Goal: Task Accomplishment & Management: Manage account settings

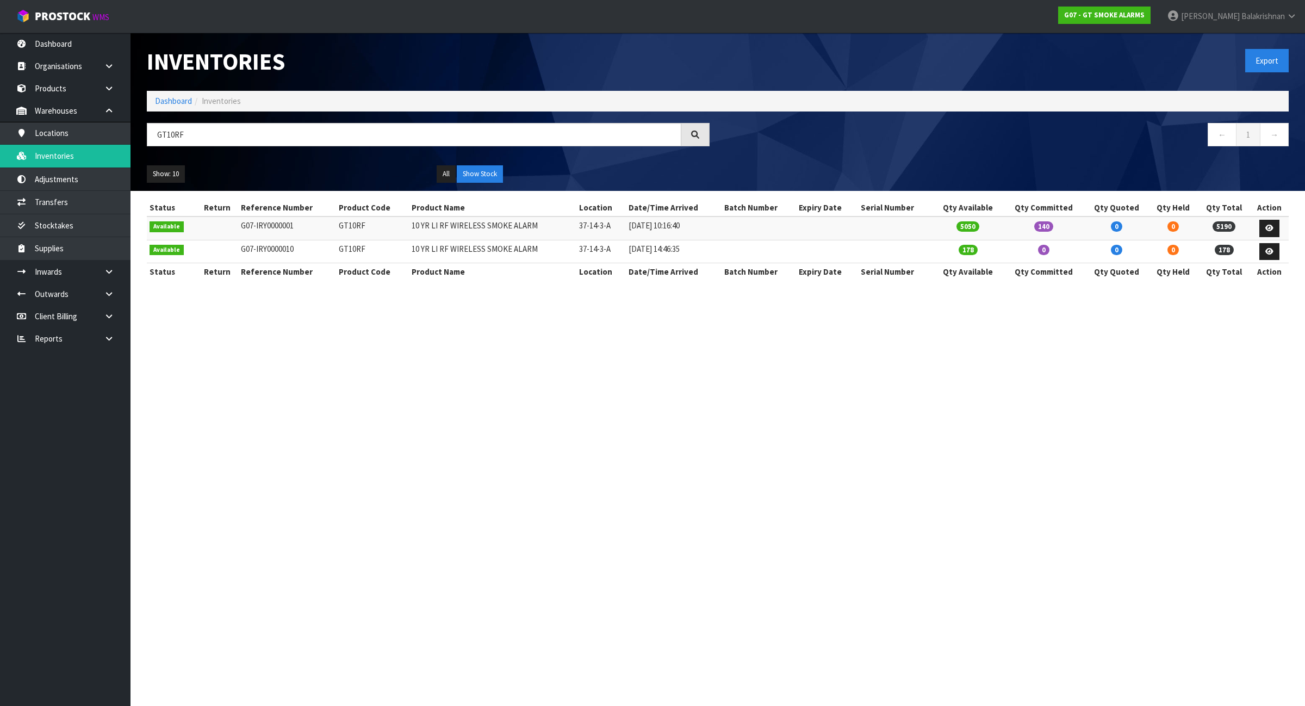
click at [351, 224] on td "GT10RF" at bounding box center [372, 227] width 73 height 23
copy td "GT10RF"
click at [67, 83] on link "Products" at bounding box center [65, 88] width 130 height 22
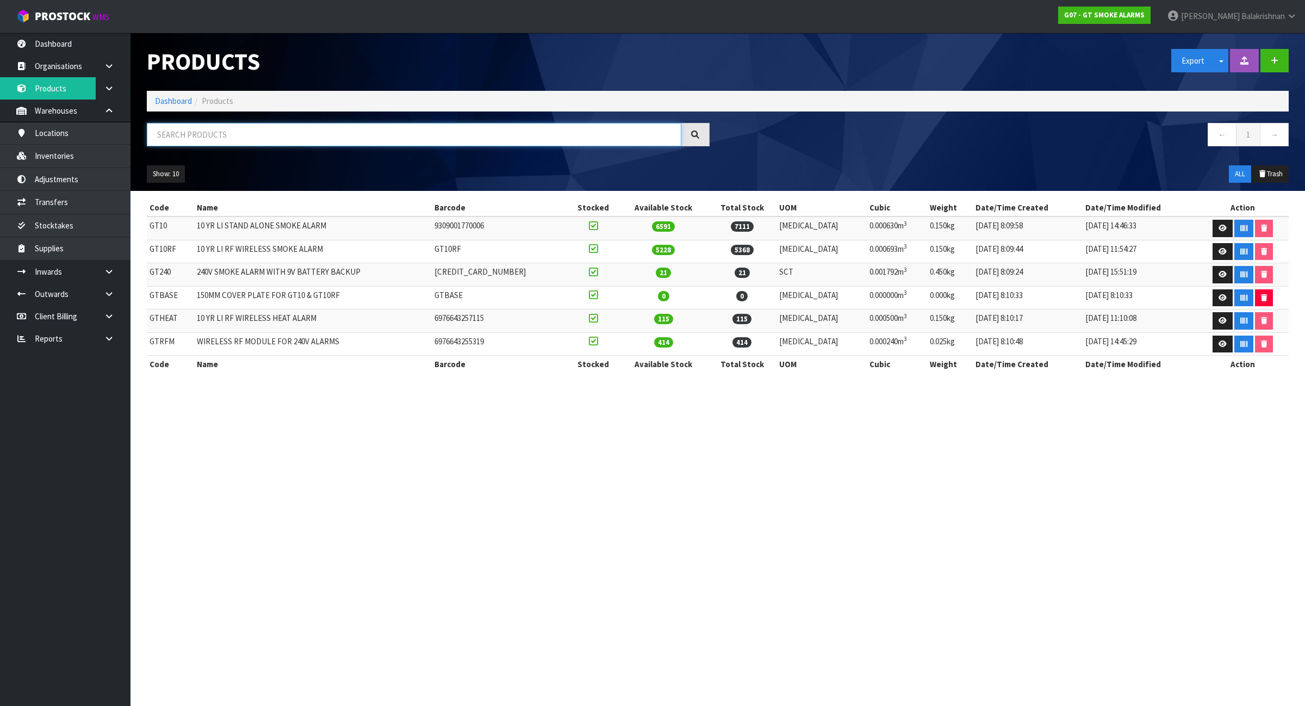
click at [575, 133] on input "text" at bounding box center [414, 134] width 534 height 23
paste input "GT10RF"
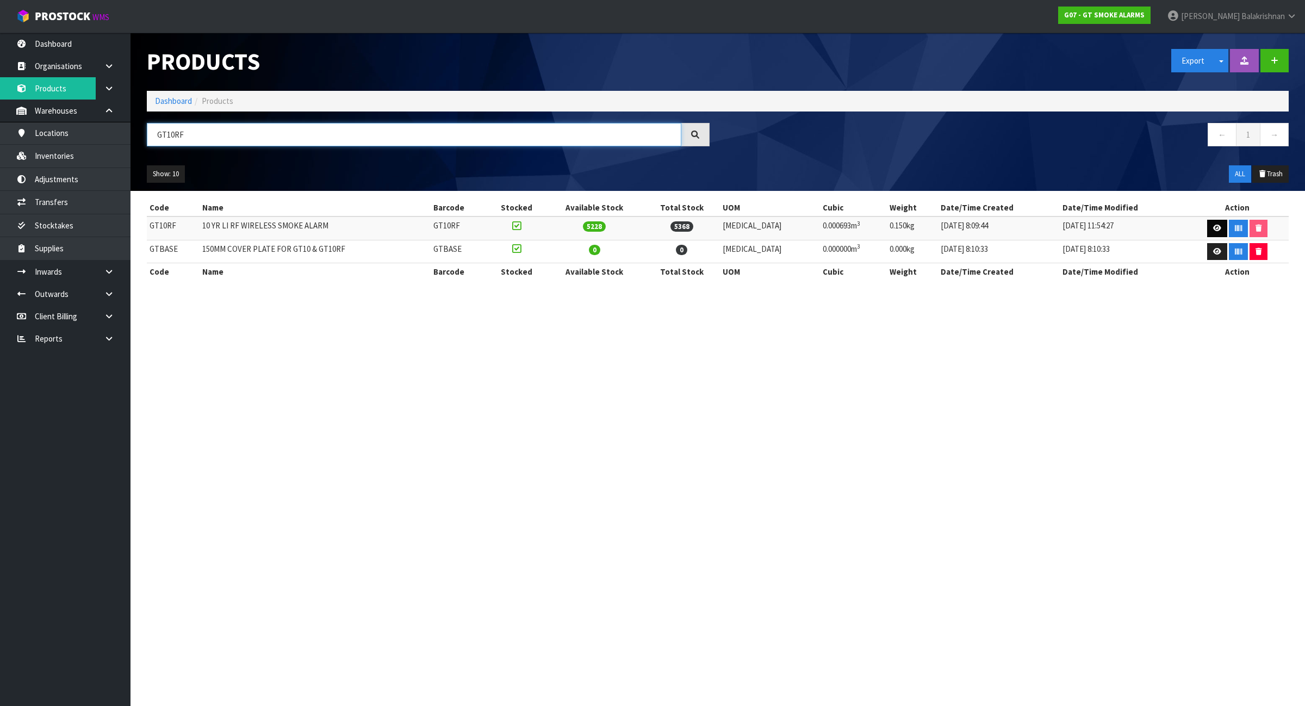
type input "GT10RF"
click at [1215, 226] on link at bounding box center [1217, 228] width 20 height 17
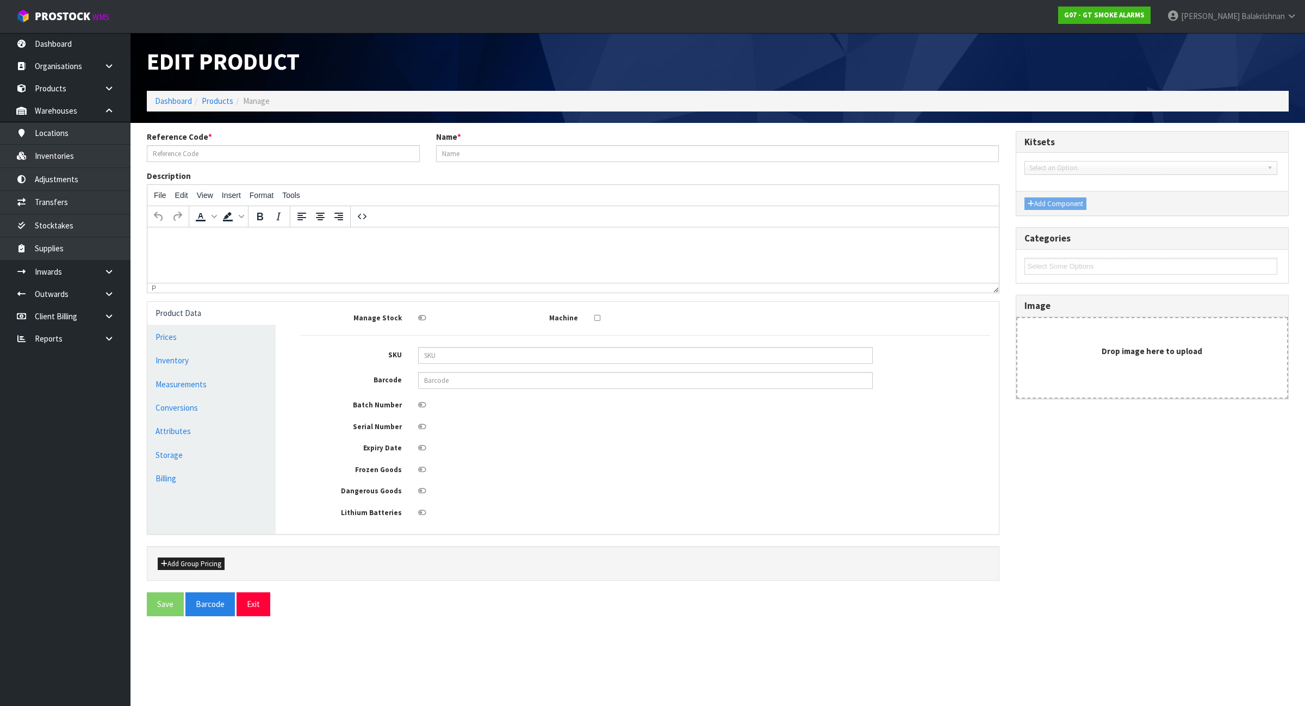
type input "GT10RF"
type input "10 YR LI RF WIRELESS SMOKE ALARM"
click at [191, 409] on link "Conversions" at bounding box center [211, 407] width 128 height 22
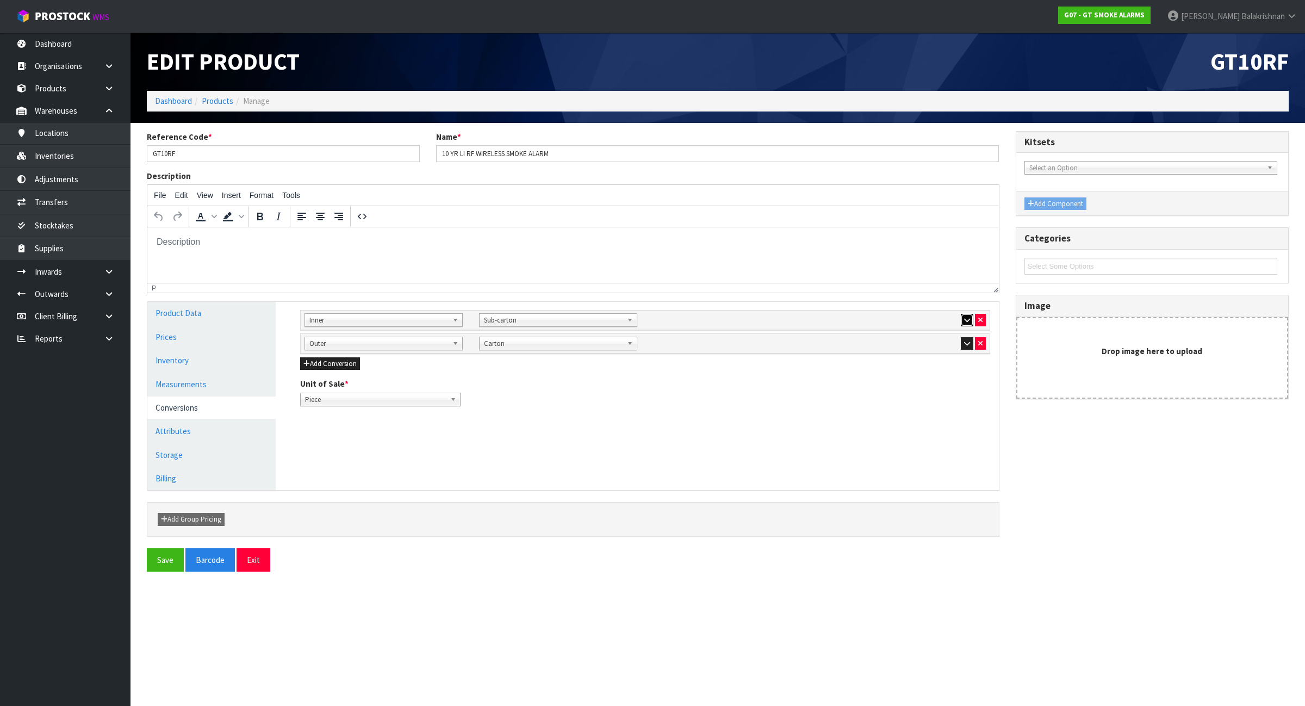
click at [964, 319] on icon "button" at bounding box center [967, 319] width 6 height 7
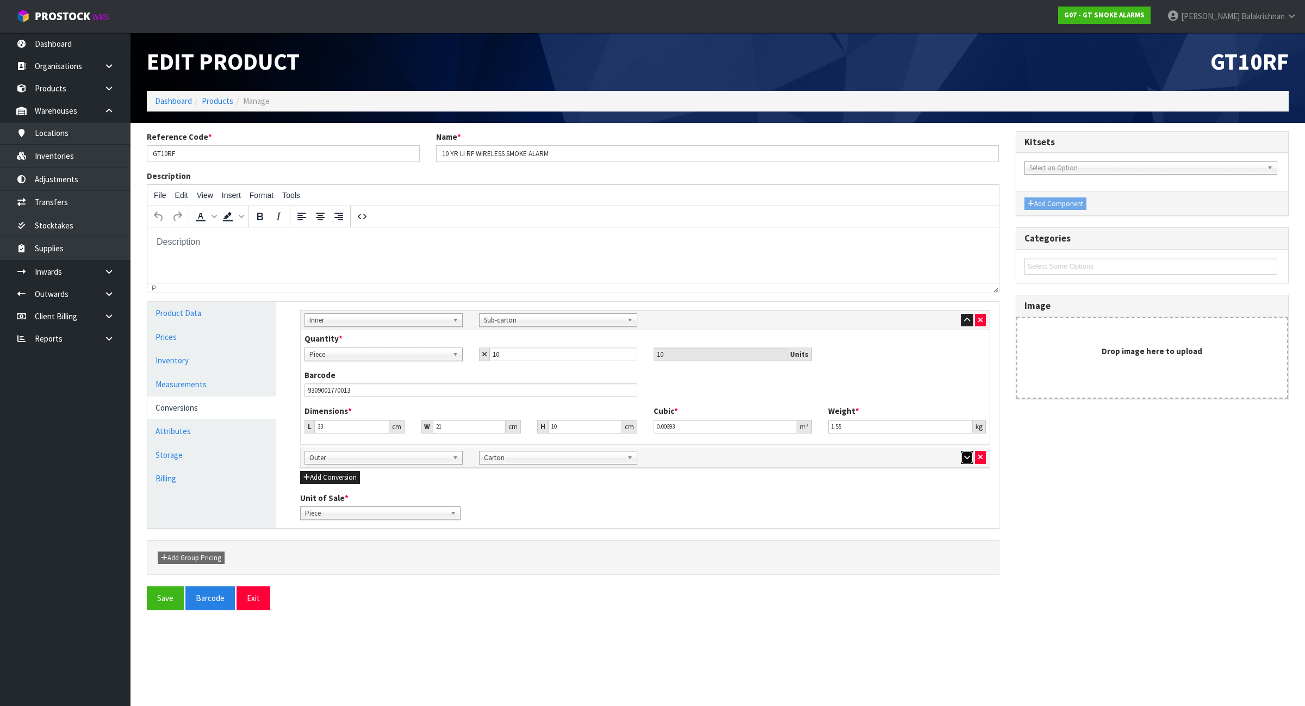
click at [964, 460] on icon "button" at bounding box center [967, 456] width 6 height 7
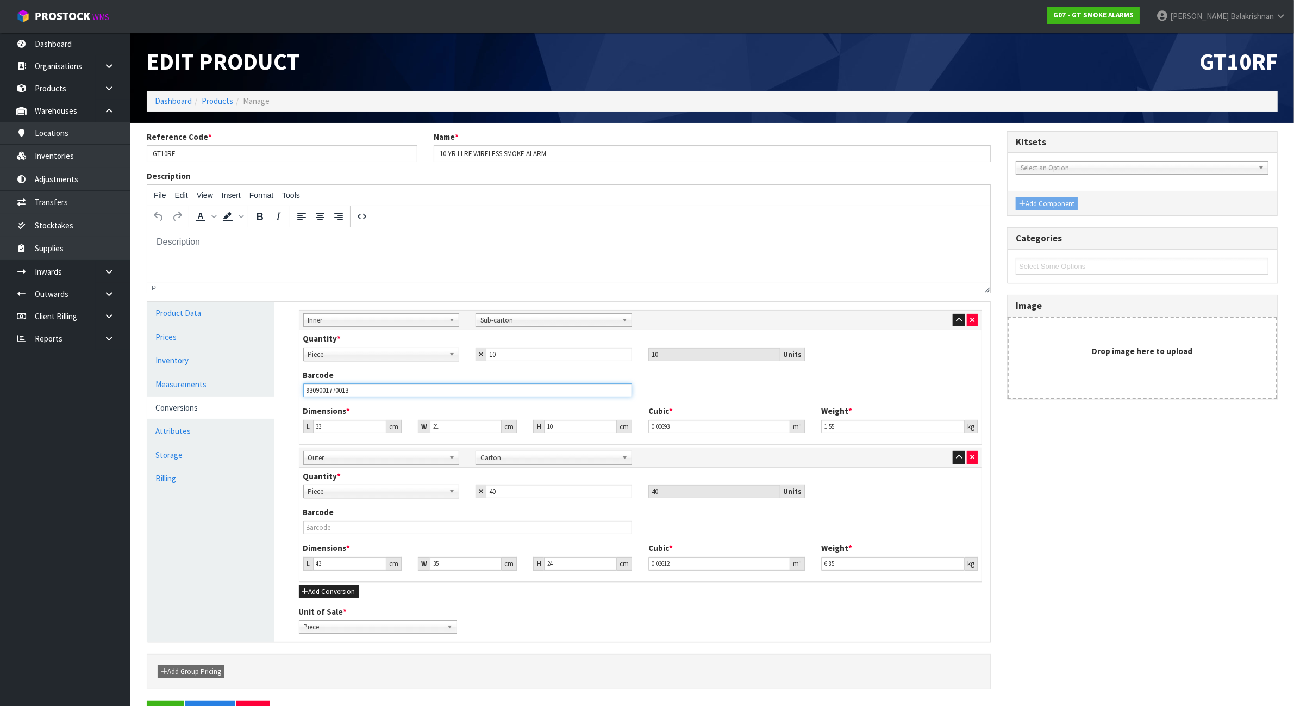
click at [387, 393] on input "9309001770013" at bounding box center [467, 390] width 329 height 14
click at [223, 322] on link "Product Data" at bounding box center [210, 313] width 127 height 22
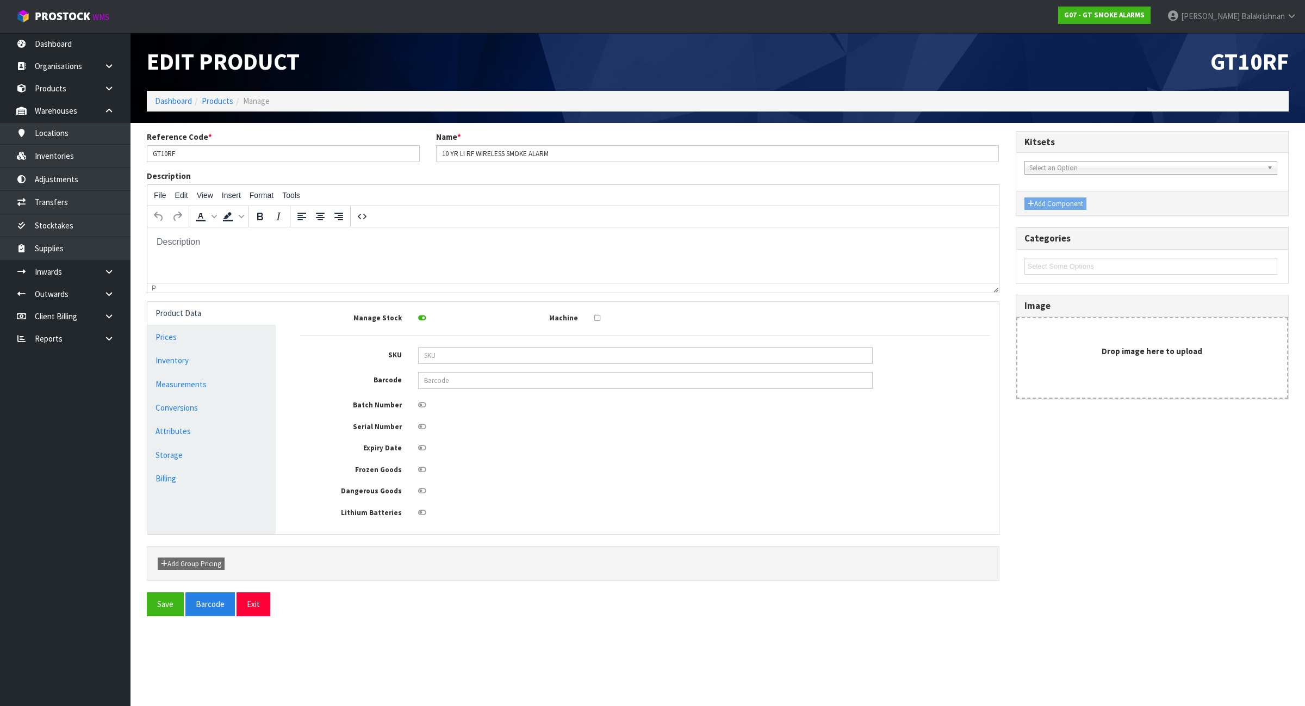
click at [468, 398] on div at bounding box center [645, 404] width 471 height 14
click at [470, 390] on div "Manage Stock Machine SKU Barcode Batch Number Serial Number Expiry Date Frozen …" at bounding box center [645, 414] width 690 height 208
click at [472, 381] on input "text" at bounding box center [645, 380] width 454 height 17
paste input "9309001770013"
type input "9309001770013"
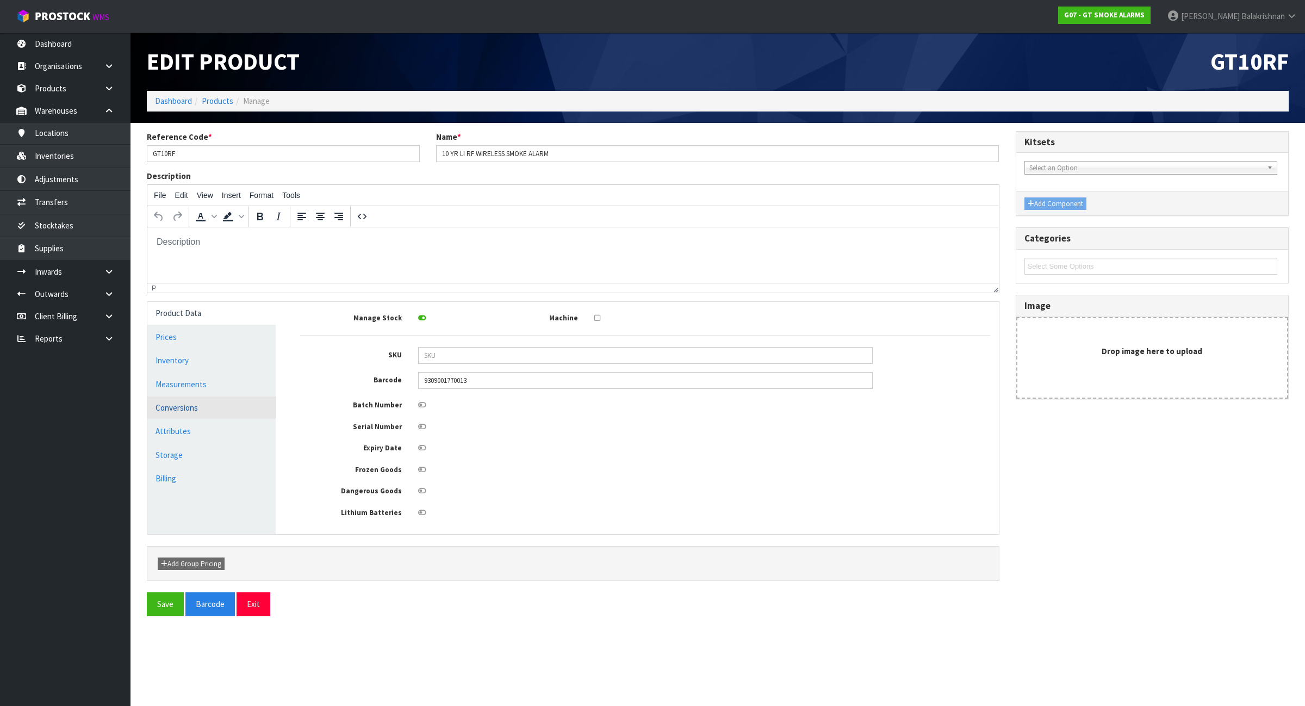
click at [231, 418] on link "Conversions" at bounding box center [211, 407] width 128 height 22
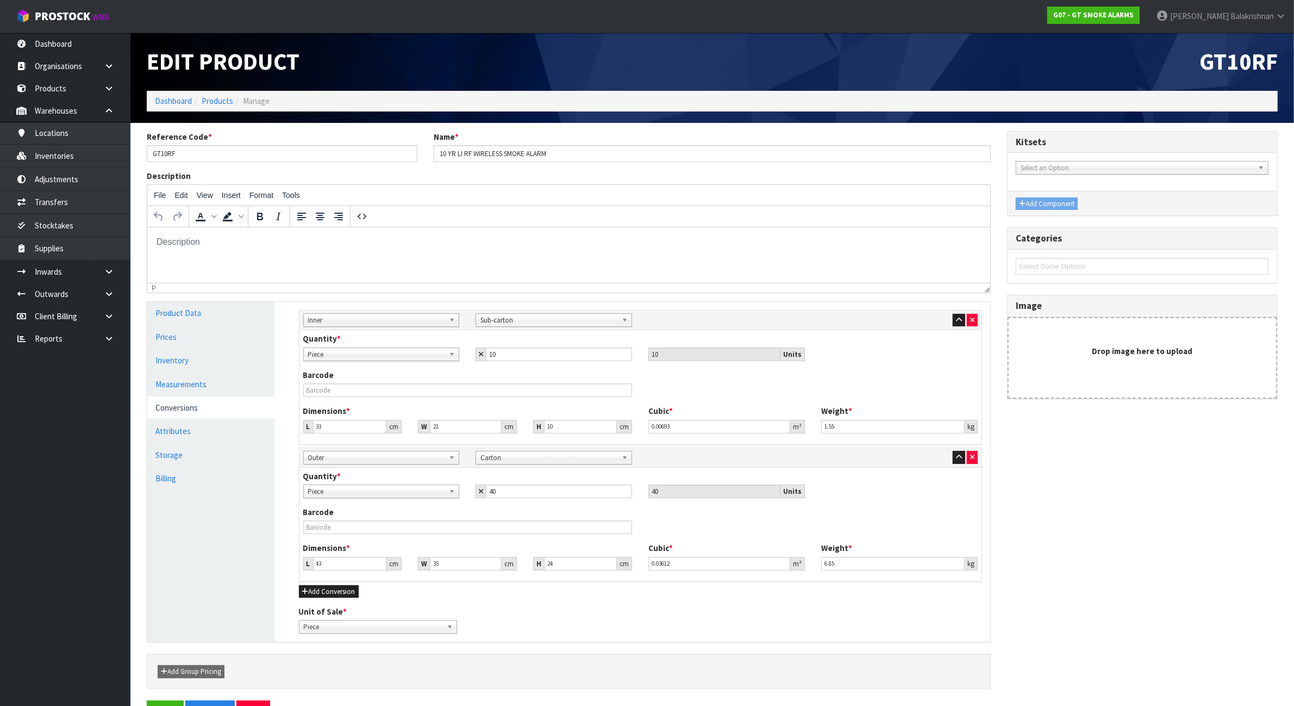
click at [432, 495] on span "Piece" at bounding box center [376, 491] width 137 height 13
click at [407, 531] on li "Sub-carton" at bounding box center [381, 536] width 151 height 14
click at [542, 496] on input "40" at bounding box center [559, 491] width 146 height 14
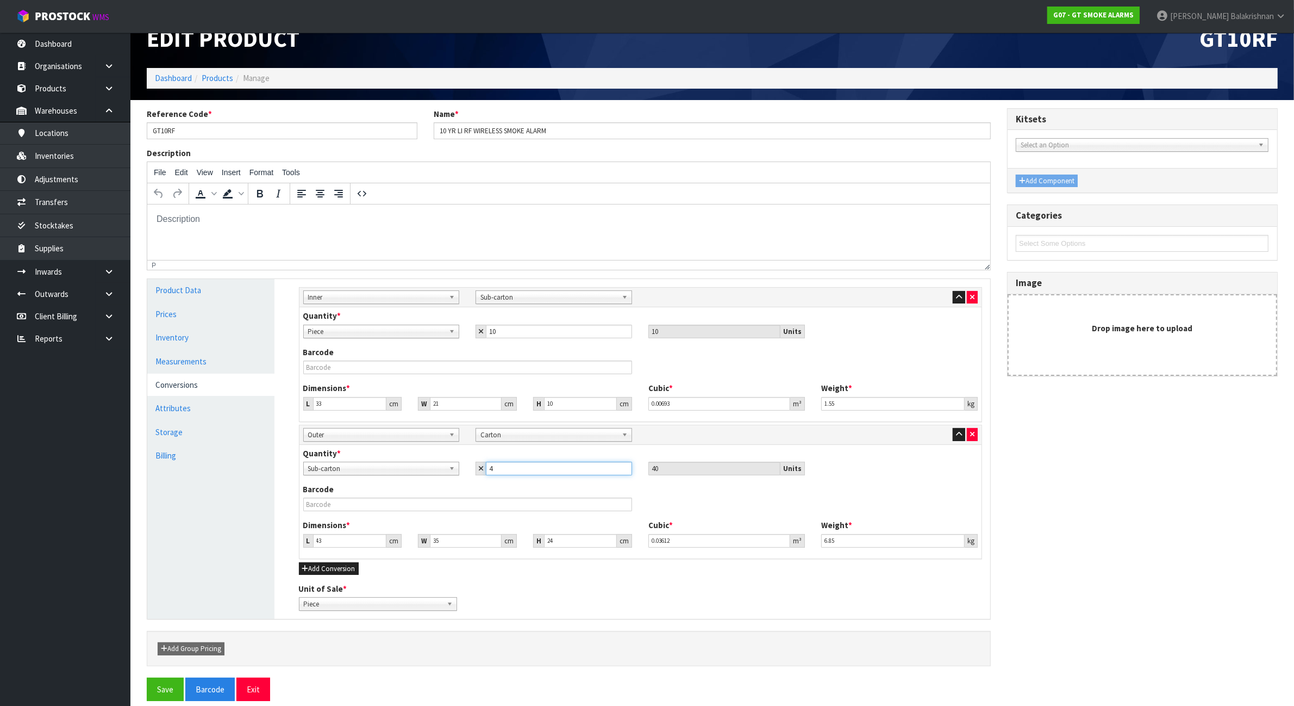
scroll to position [36, 0]
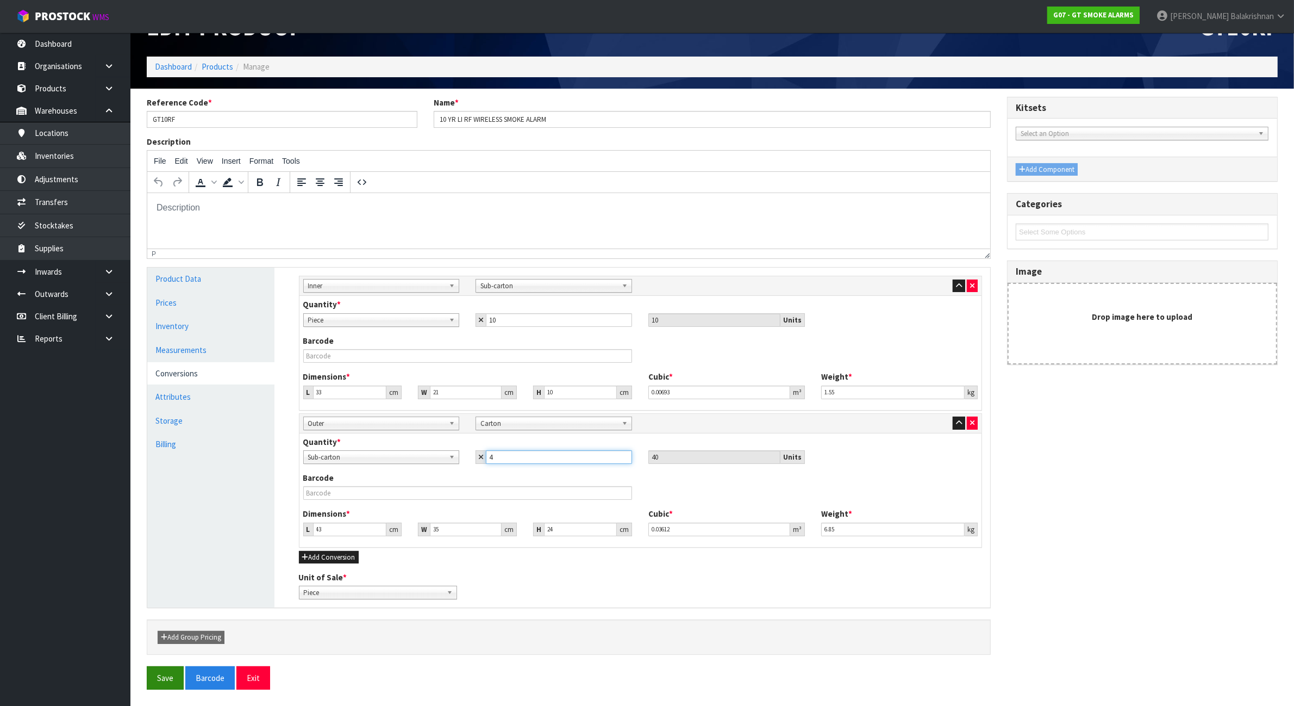
type input "4"
click at [166, 670] on button "Save" at bounding box center [165, 677] width 37 height 23
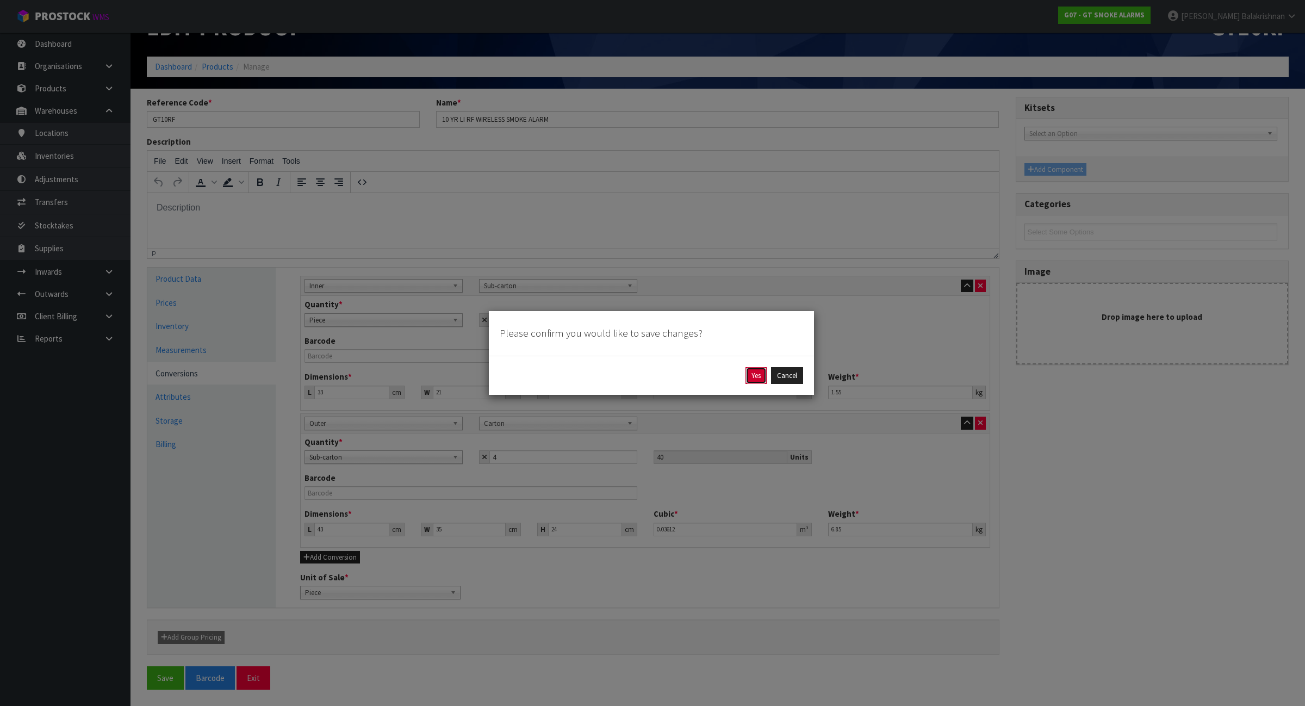
click at [751, 372] on button "Yes" at bounding box center [755, 375] width 21 height 17
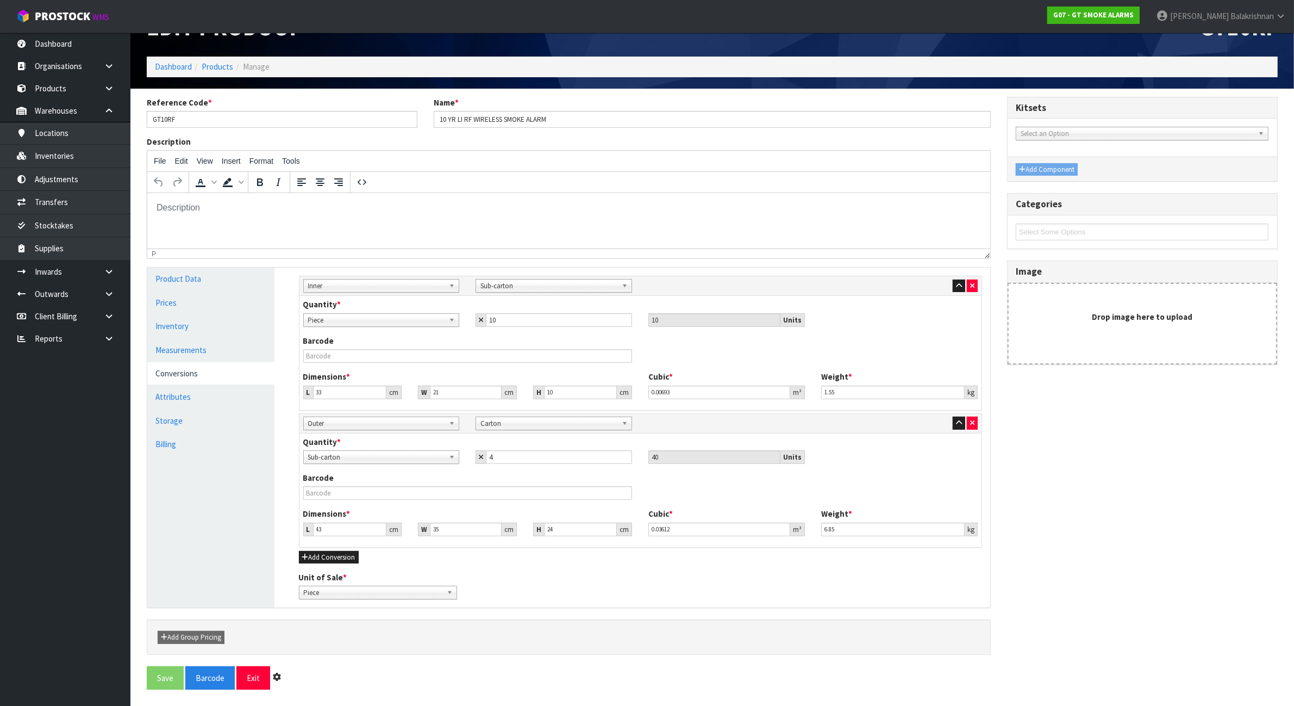
scroll to position [0, 0]
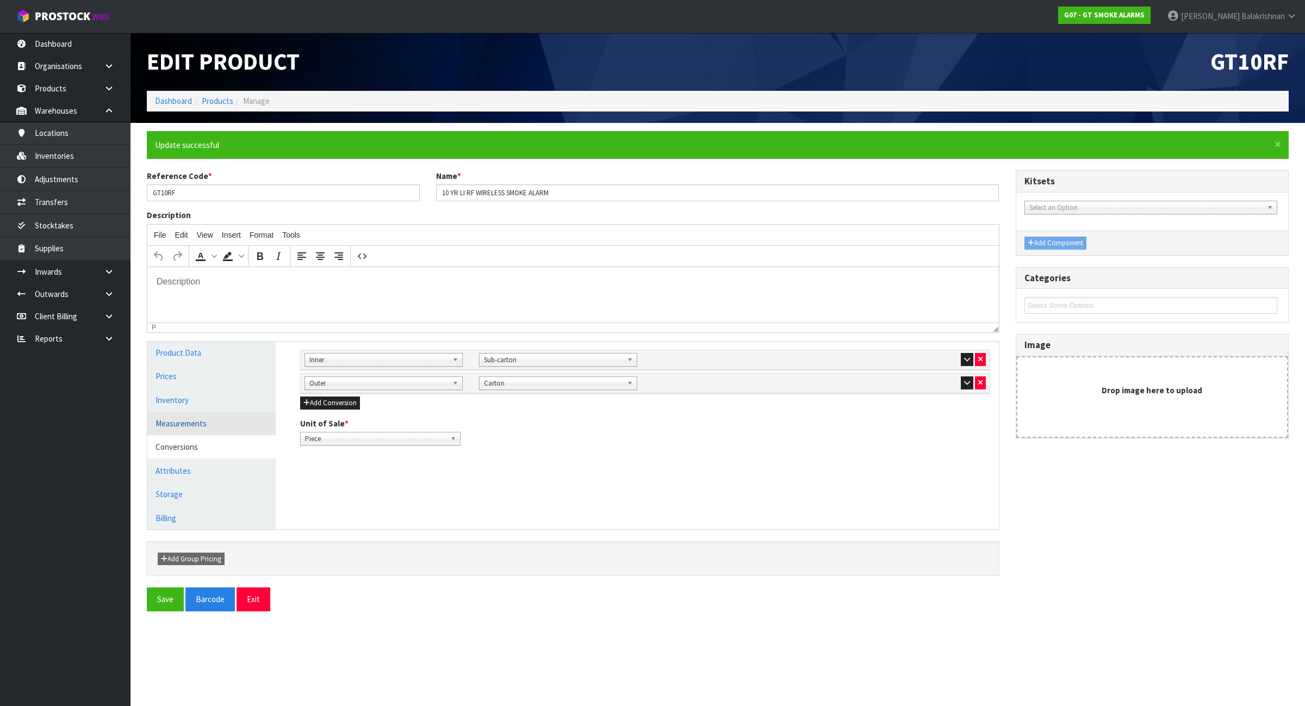
click at [239, 426] on link "Measurements" at bounding box center [211, 423] width 128 height 22
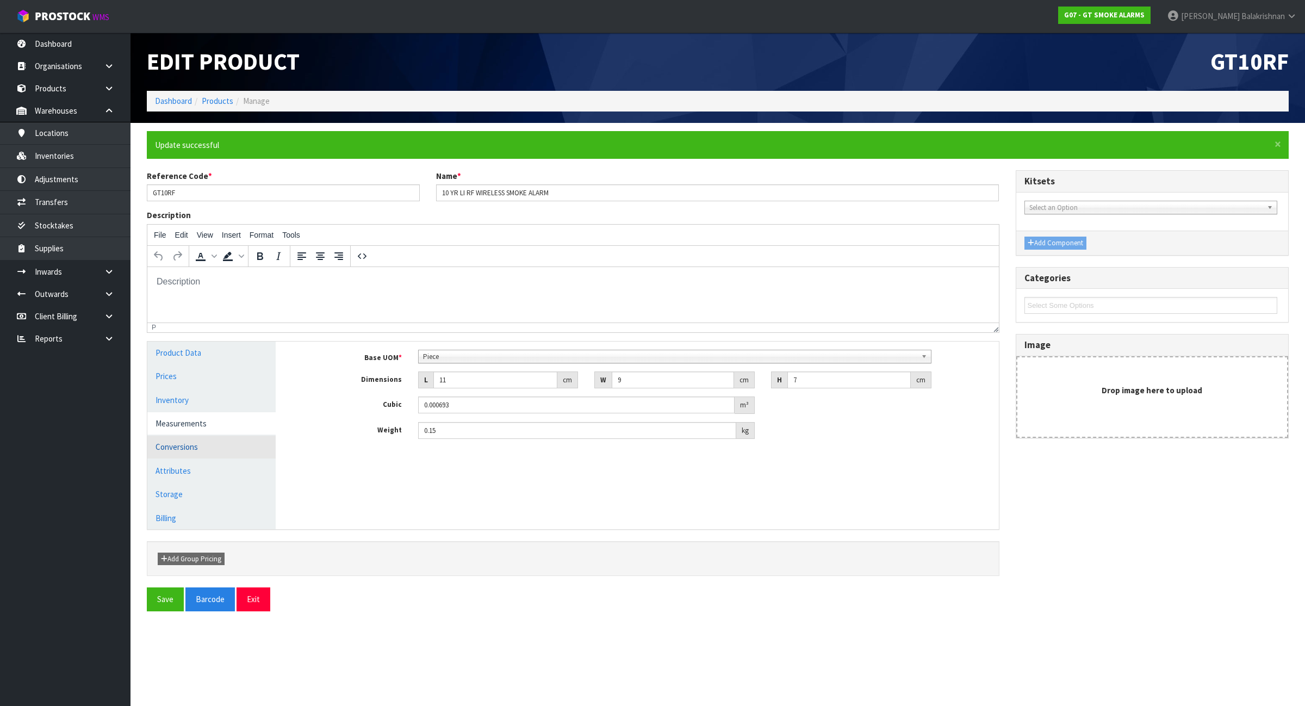
click at [238, 454] on link "Conversions" at bounding box center [211, 446] width 128 height 22
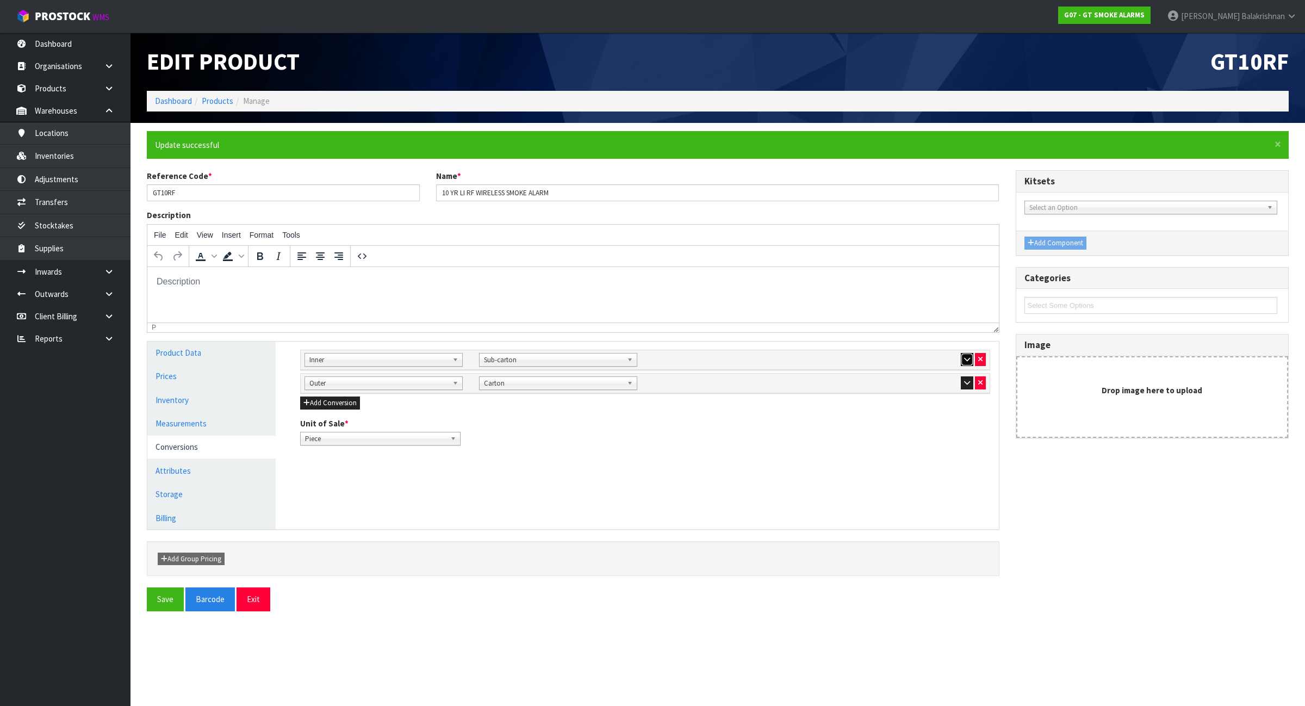
click at [966, 364] on button "button" at bounding box center [967, 359] width 13 height 13
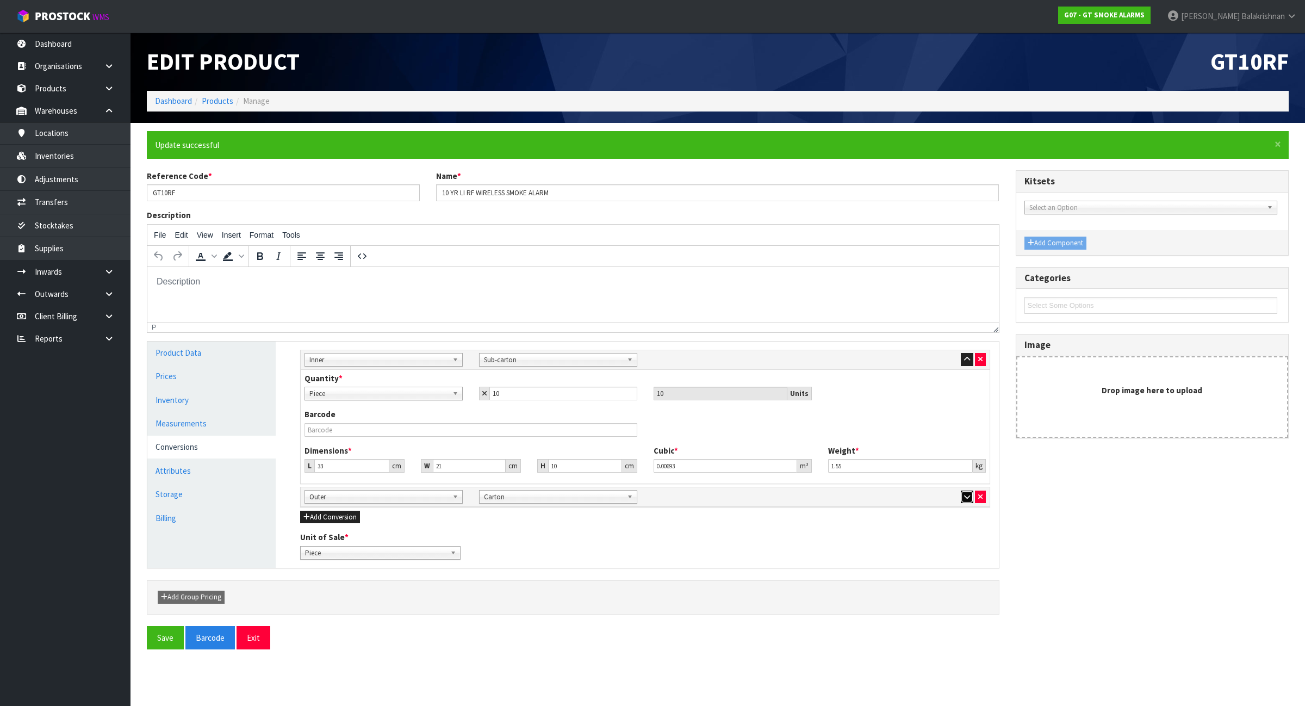
click at [962, 496] on button "button" at bounding box center [967, 496] width 13 height 13
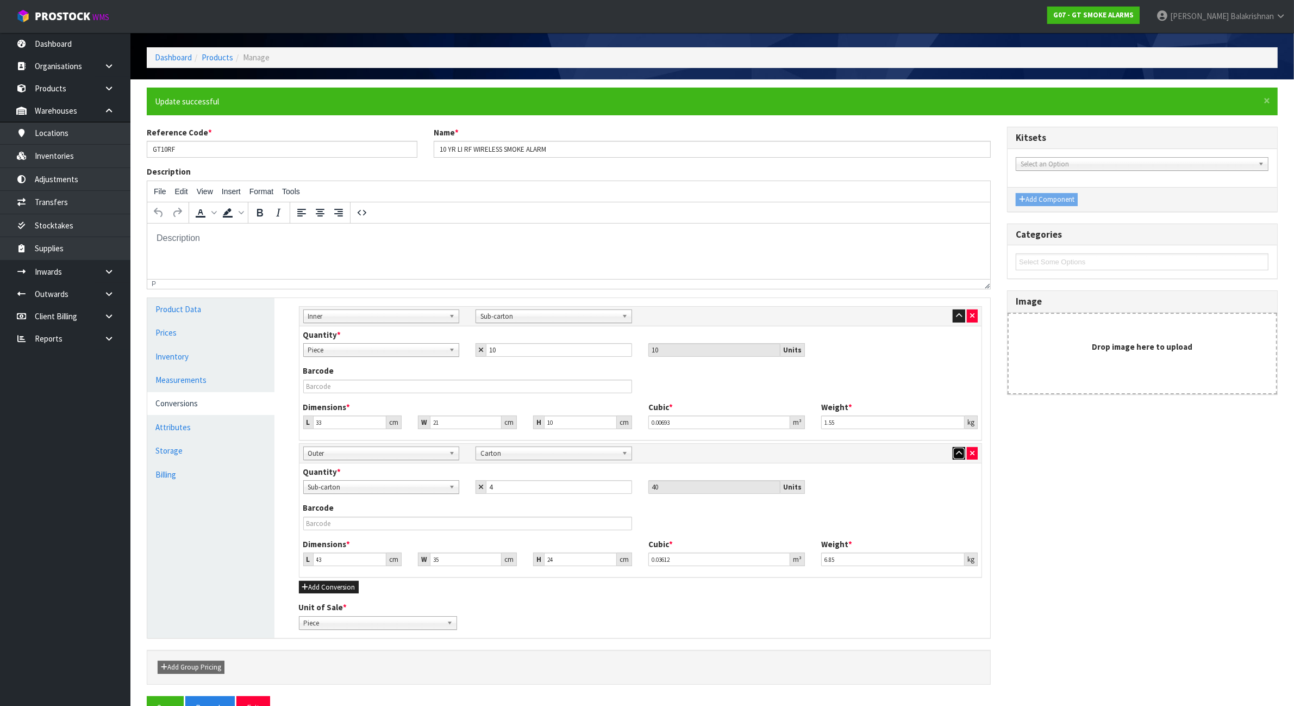
scroll to position [75, 0]
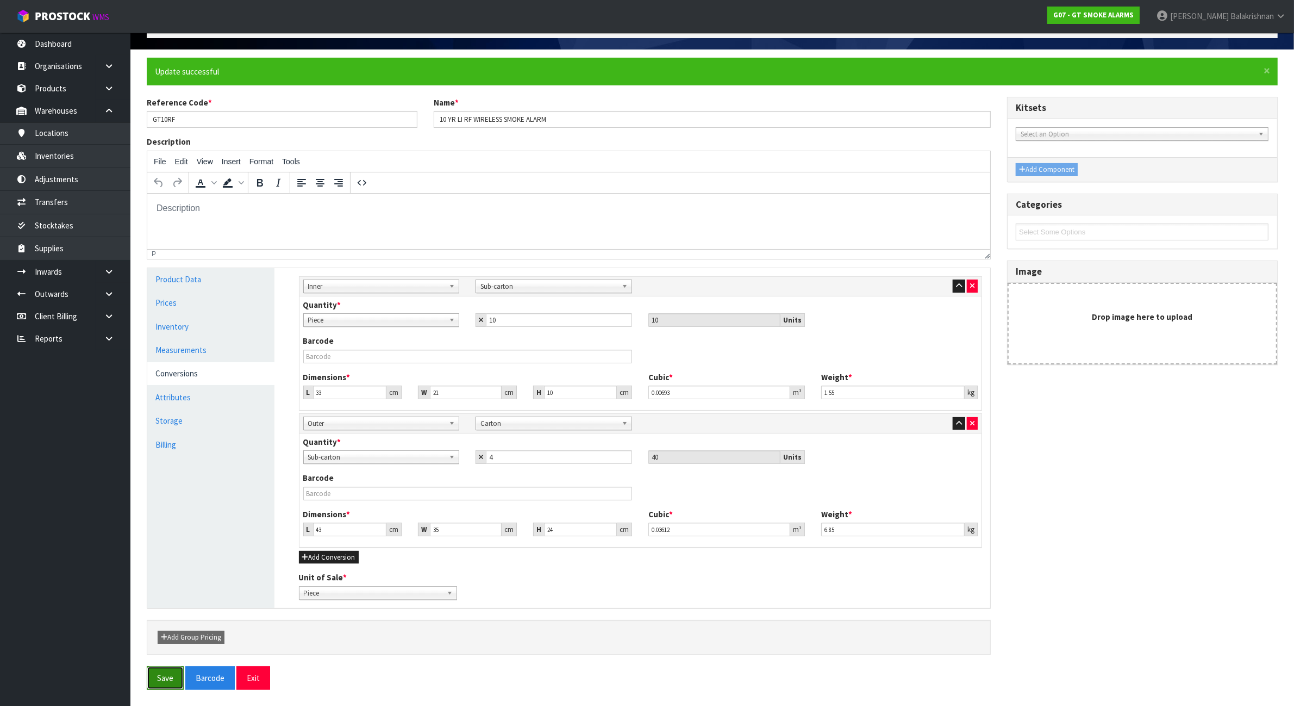
click at [177, 684] on button "Save" at bounding box center [165, 677] width 37 height 23
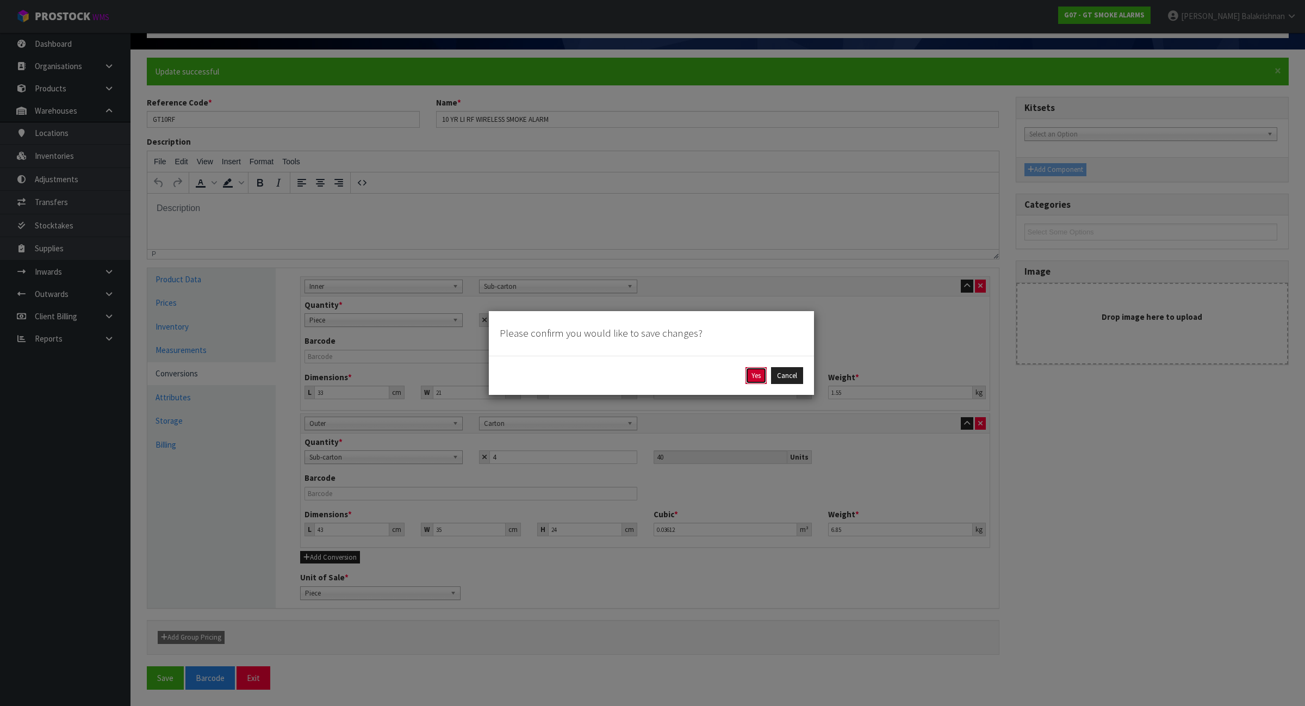
click at [751, 373] on button "Yes" at bounding box center [755, 375] width 21 height 17
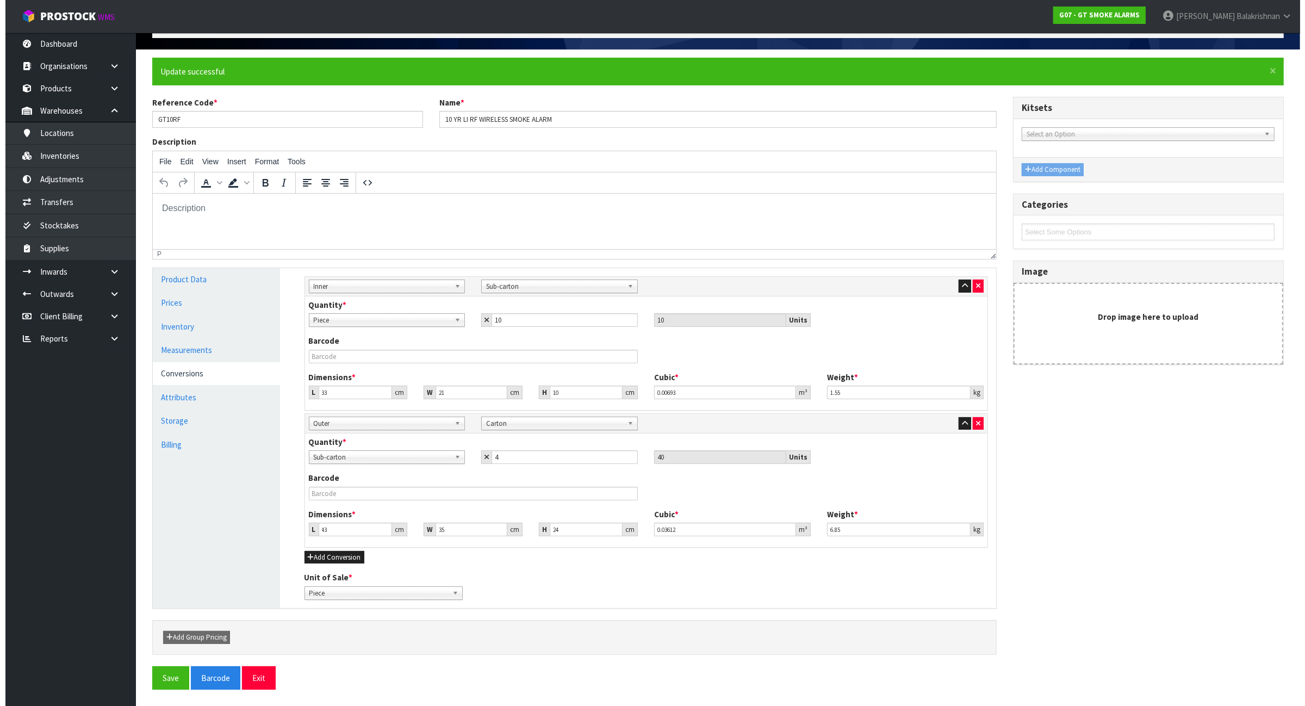
scroll to position [0, 0]
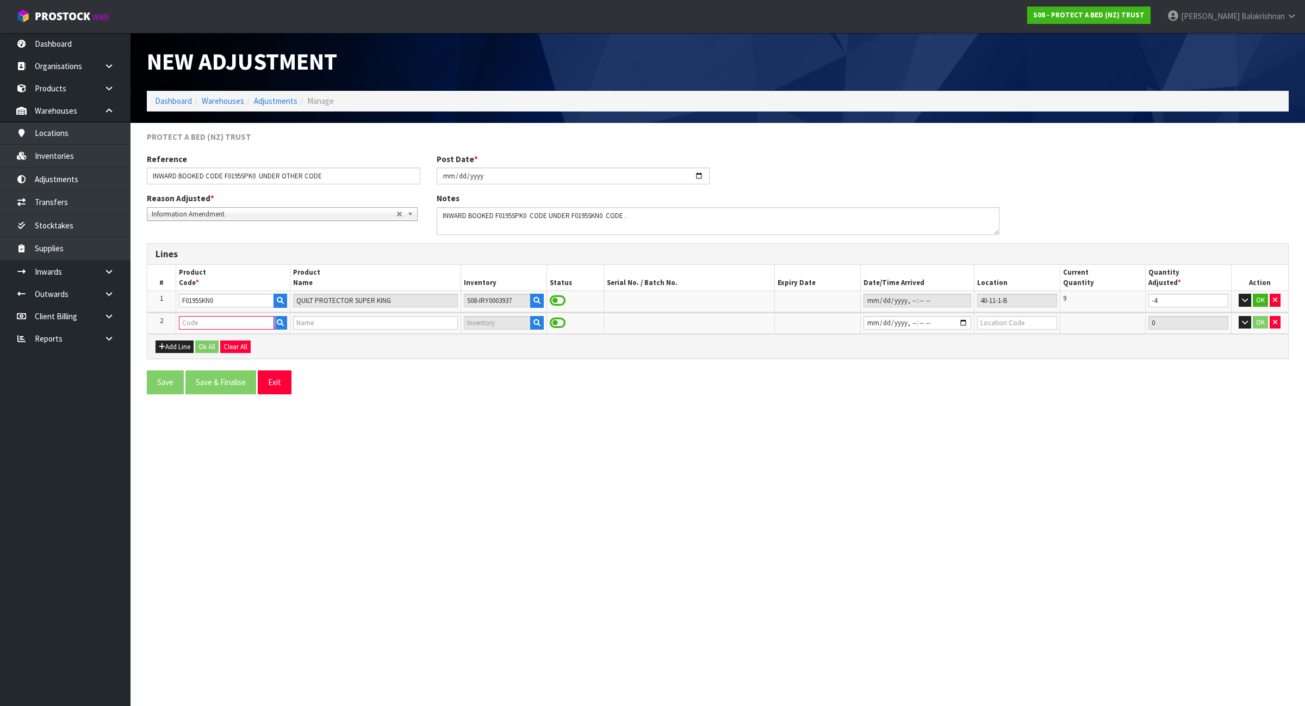
click at [211, 320] on input "text" at bounding box center [226, 323] width 95 height 14
paste input "9309001770013"
type input "9309001770013"
click at [238, 321] on input "text" at bounding box center [226, 323] width 95 height 14
paste input "F0195SPK0"
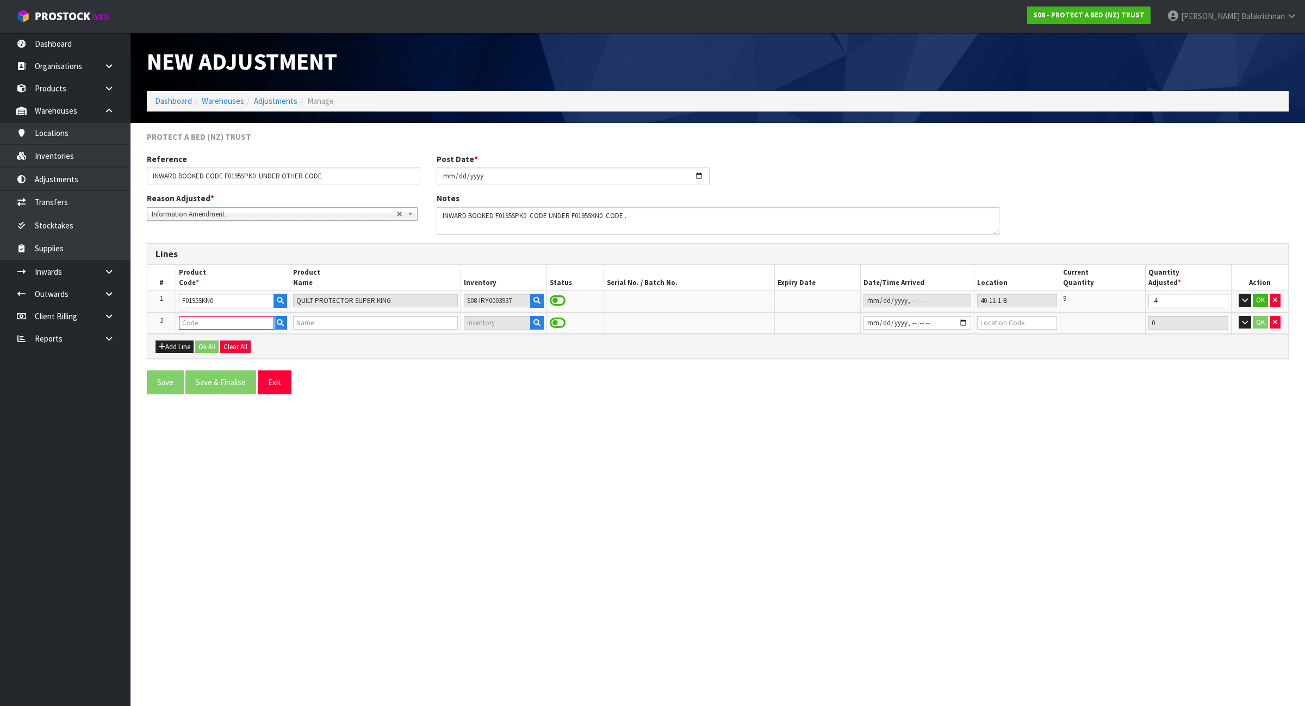
type input "F0195SPK0"
type input "QUILT PROTECTOR NZ AUS SUPER KING"
type input "F0195SPK0"
click at [961, 327] on input "datetime-local" at bounding box center [917, 323] width 108 height 14
type input "[DATE]T08:49"
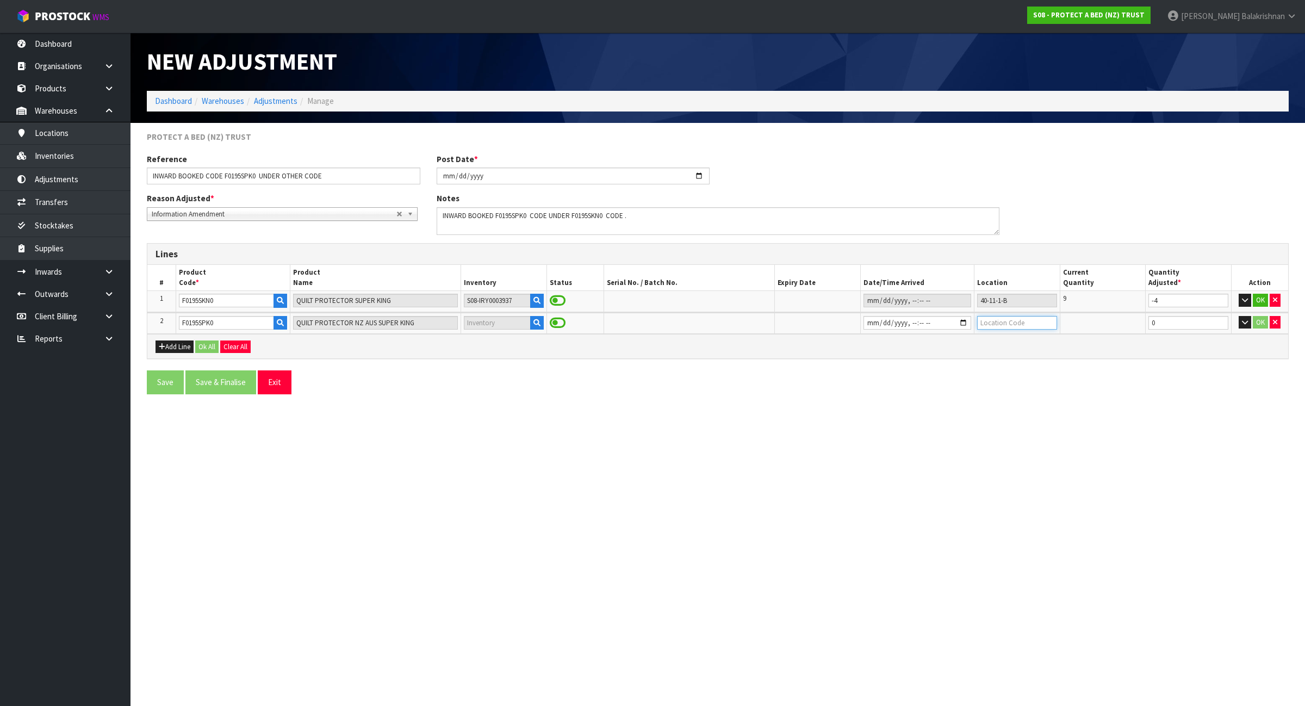
click at [1031, 323] on input "text" at bounding box center [1016, 323] width 79 height 14
type input "40-05-1-A"
drag, startPoint x: 1169, startPoint y: 327, endPoint x: 1038, endPoint y: 342, distance: 131.9
click at [1038, 342] on div "Lines # Product Code * Product Name Inventory Status Serial No. / Batch No. Exp…" at bounding box center [718, 301] width 1142 height 116
type input "4"
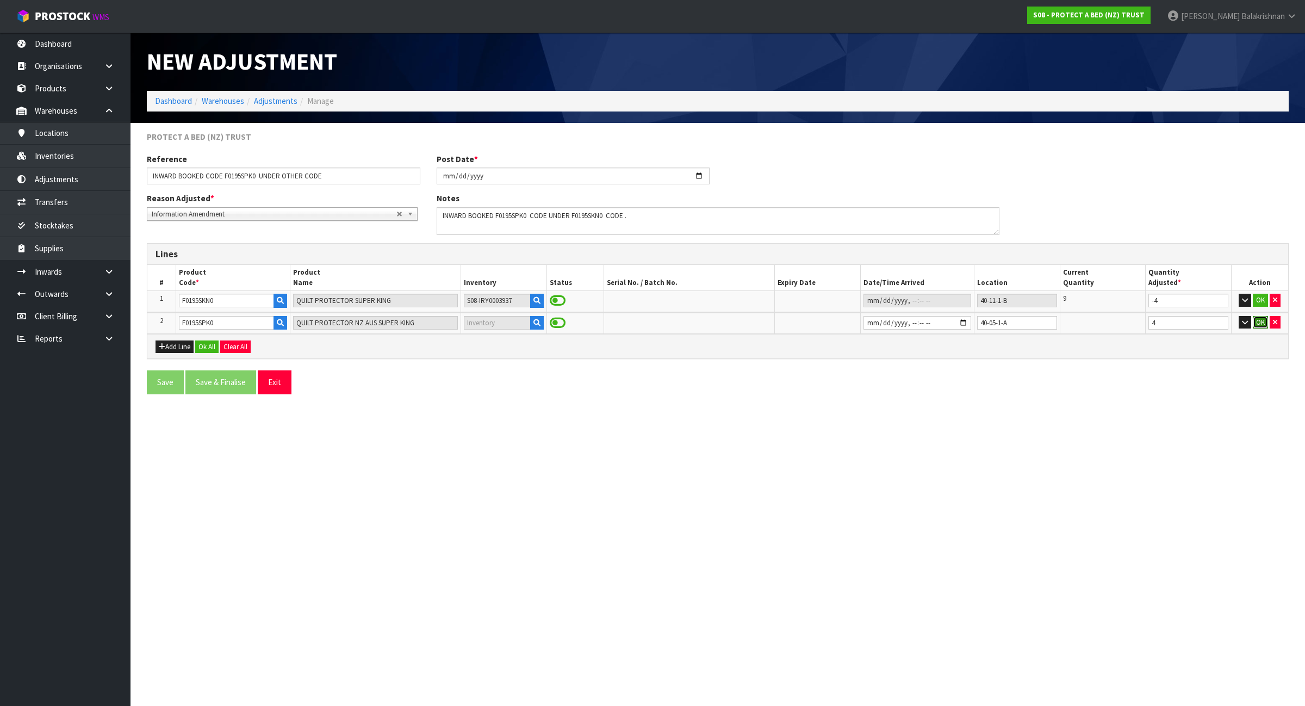
click at [1259, 323] on button "OK" at bounding box center [1260, 322] width 15 height 13
click at [1259, 297] on button "OK" at bounding box center [1260, 300] width 15 height 13
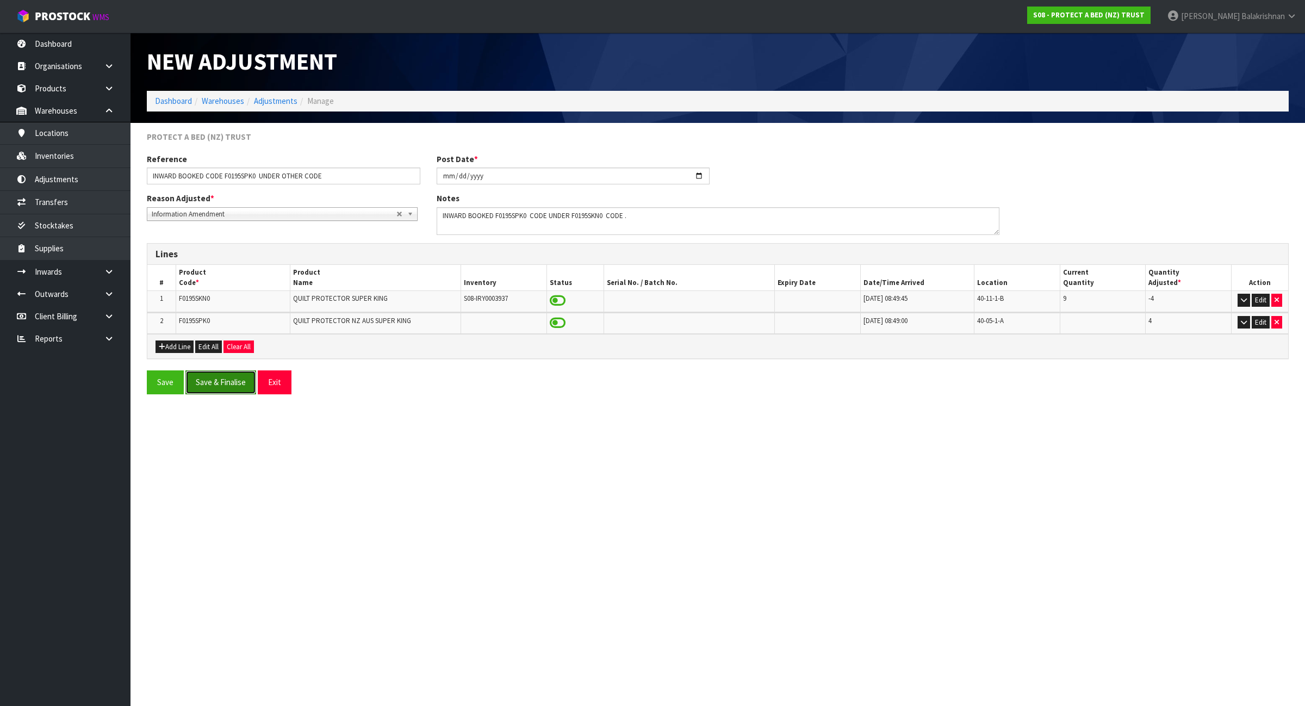
click at [236, 382] on button "Save & Finalise" at bounding box center [220, 381] width 71 height 23
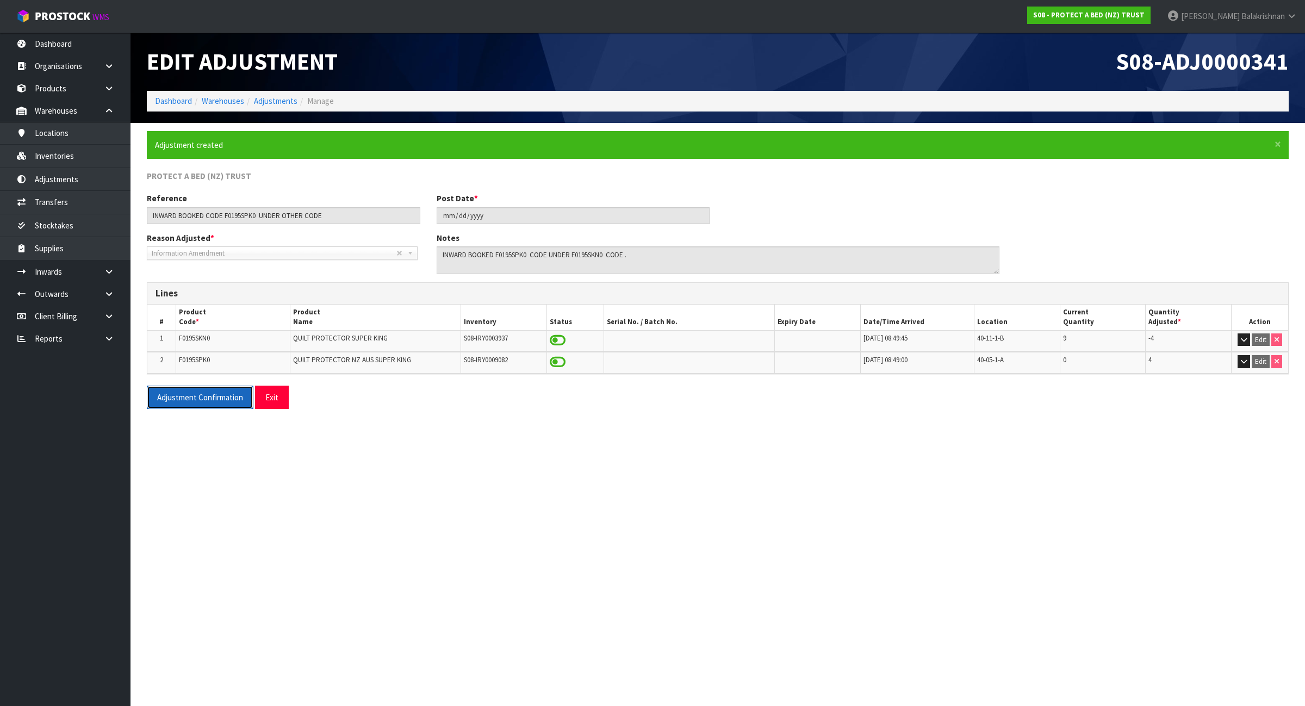
click at [194, 396] on button "Adjustment Confirmation" at bounding box center [200, 396] width 107 height 23
click at [1281, 420] on section "× Close Adjustment created PROTECT A BED (NZ) TRUST Reference INWARD BOOKED COD…" at bounding box center [717, 274] width 1174 height 303
click at [180, 99] on link "Dashboard" at bounding box center [173, 101] width 37 height 10
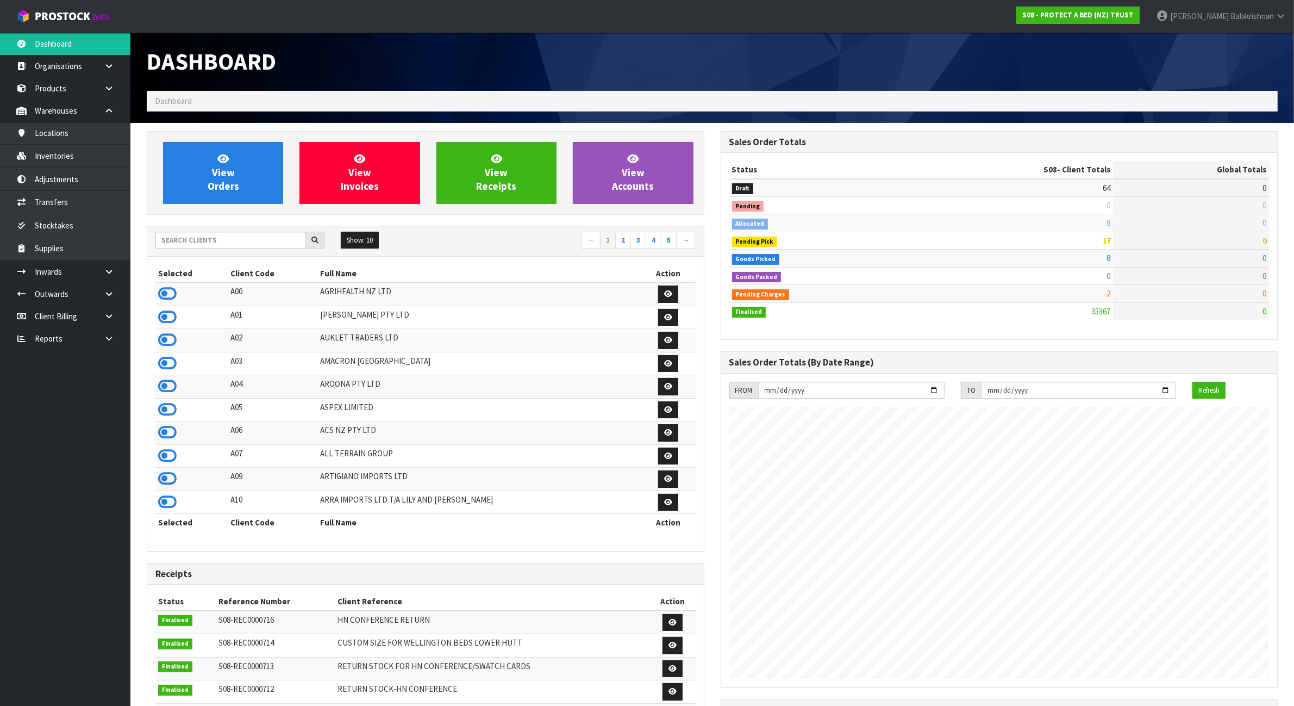
scroll to position [827, 574]
click at [208, 238] on input "text" at bounding box center [230, 240] width 151 height 17
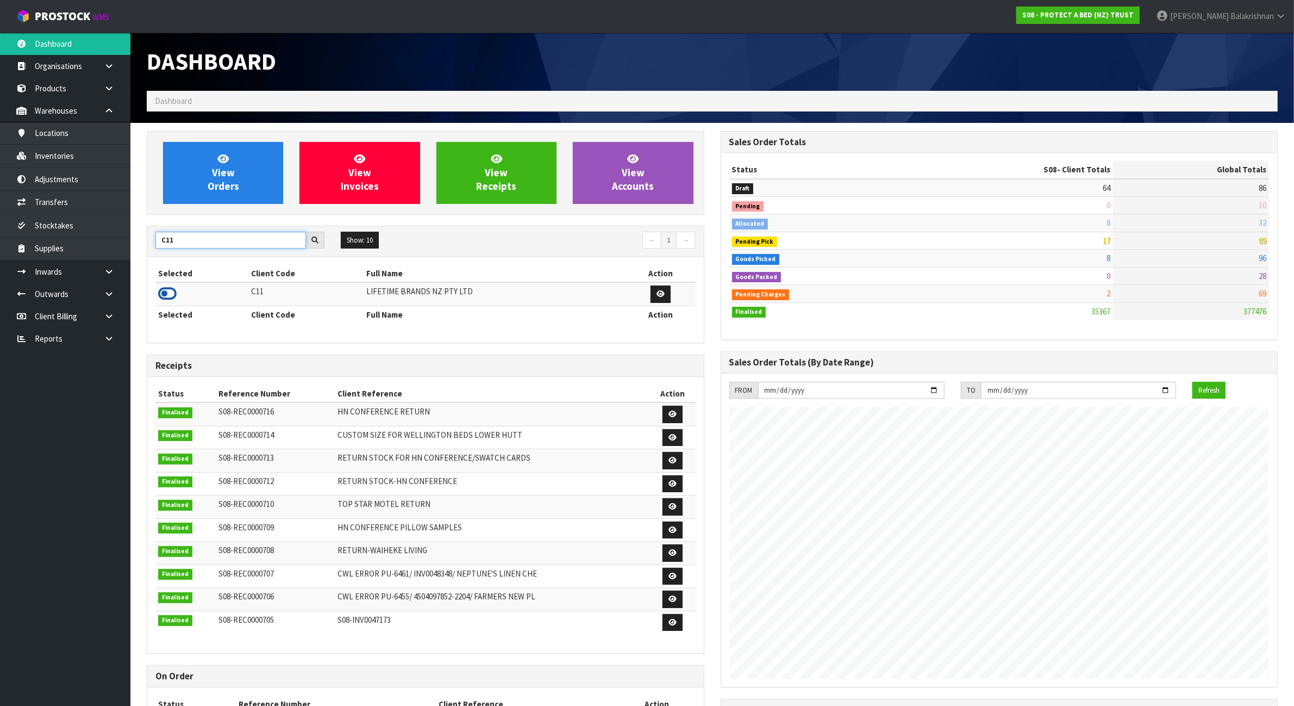
type input "C11"
click at [173, 295] on icon at bounding box center [167, 293] width 18 height 16
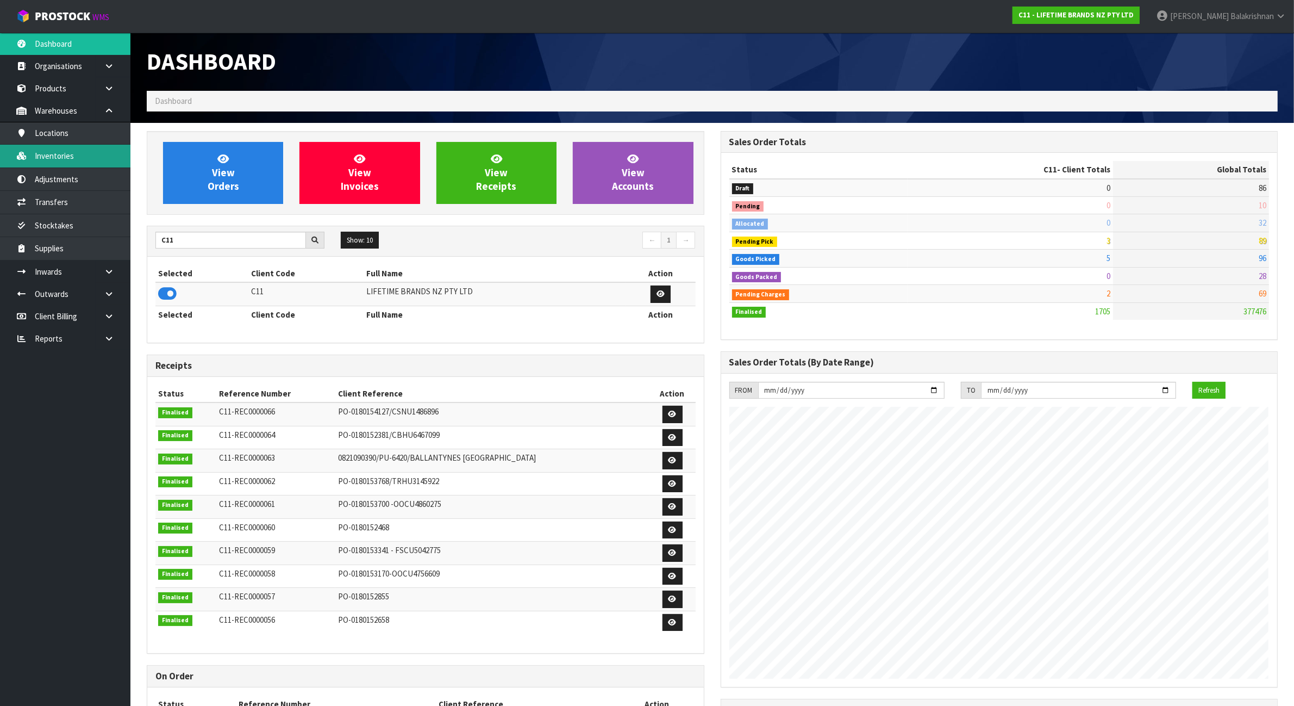
click at [83, 146] on link "Inventories" at bounding box center [65, 156] width 130 height 22
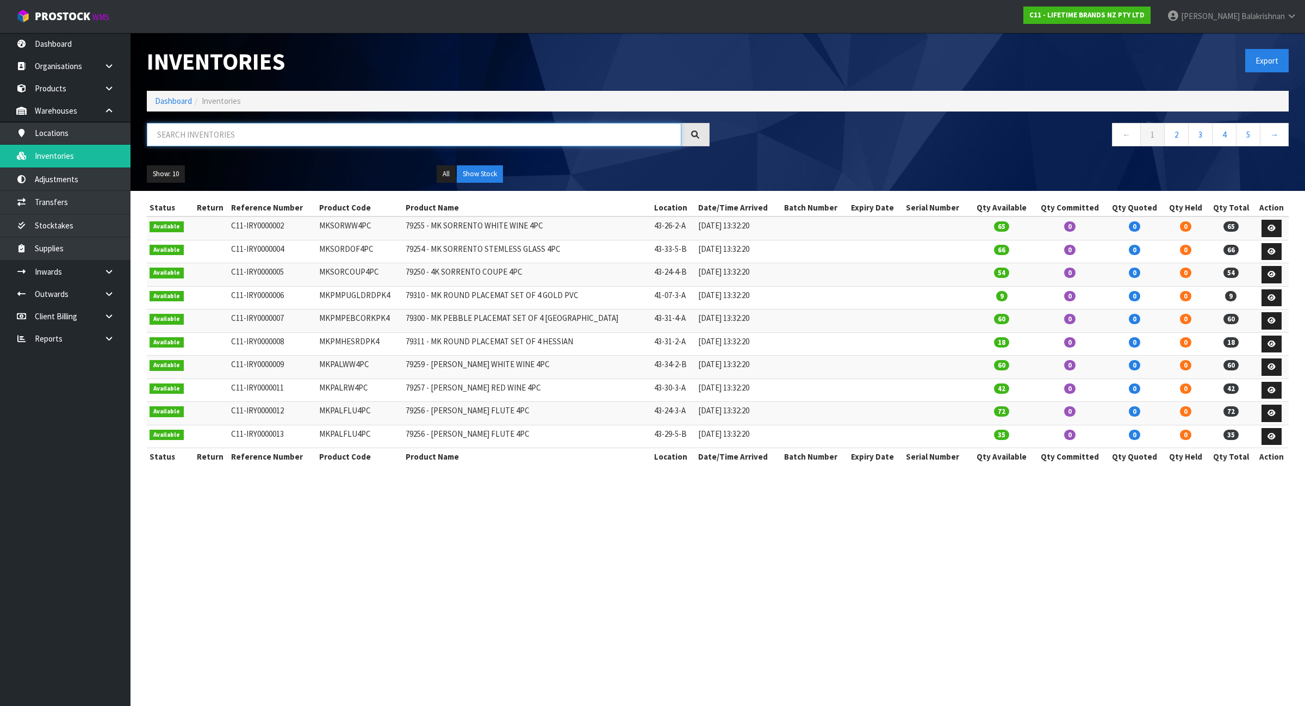
click at [209, 135] on input "text" at bounding box center [414, 134] width 534 height 23
paste input "LCDWJCAP2PC"
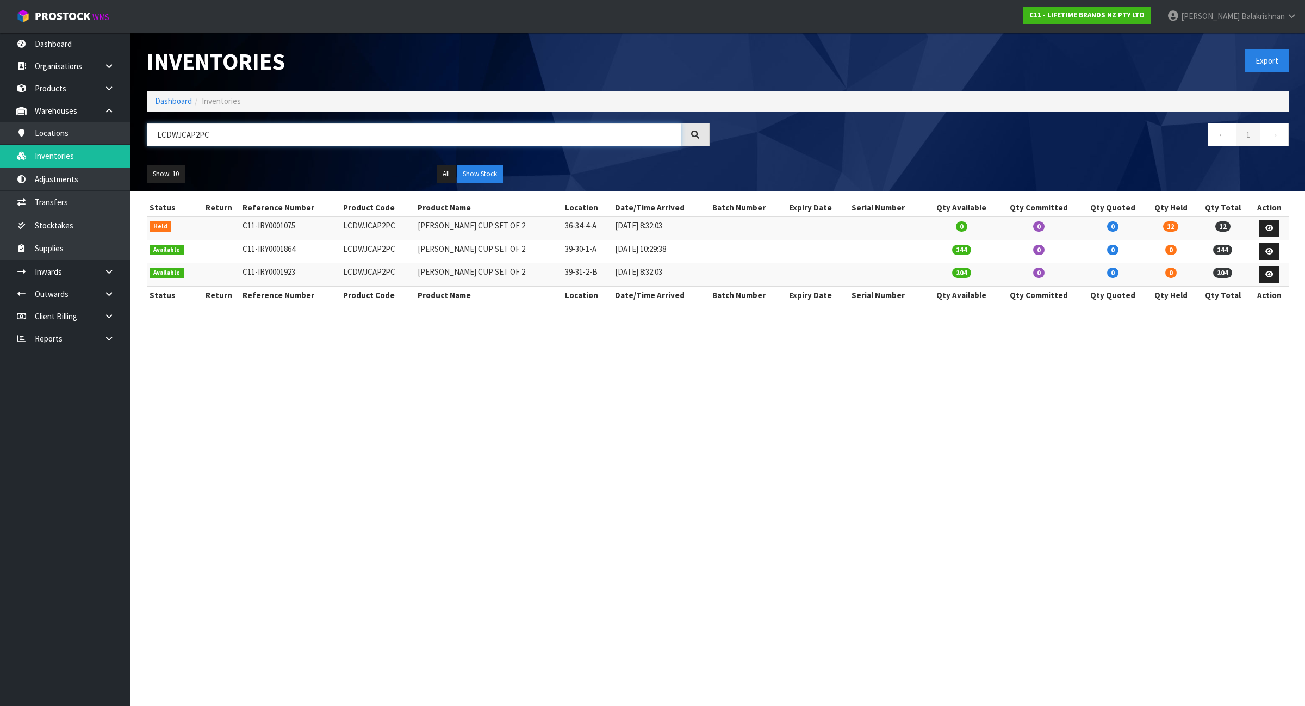
click at [211, 140] on input "LCDWJCAP2PC" at bounding box center [414, 134] width 534 height 23
paste input "F0038ACC0"
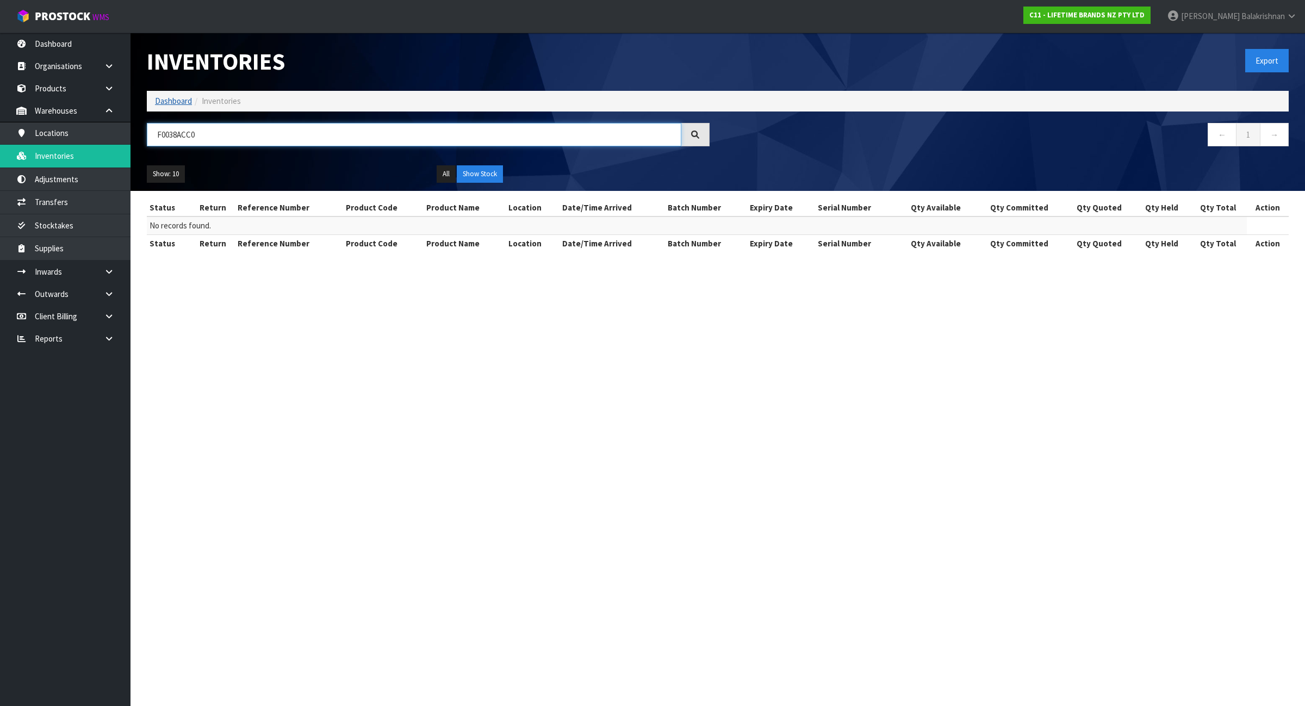
type input "F0038ACC0"
click at [183, 103] on link "Dashboard" at bounding box center [173, 101] width 37 height 10
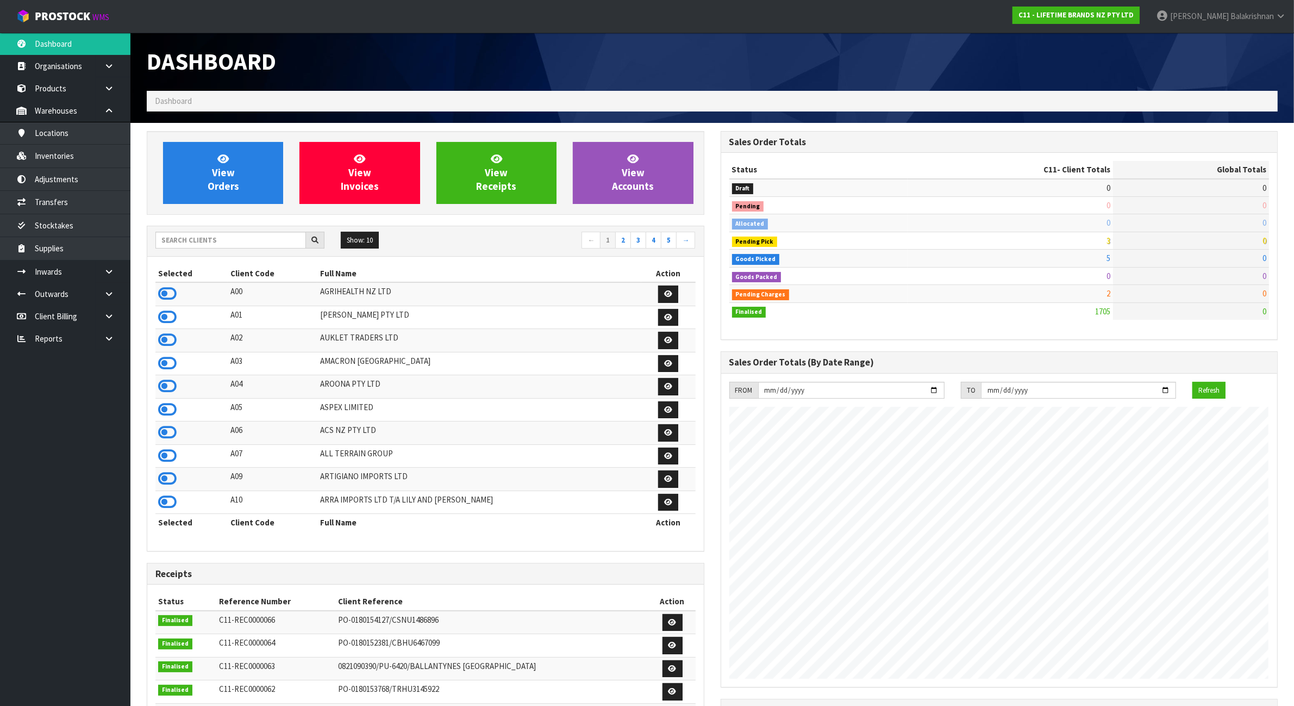
scroll to position [827, 574]
click at [216, 238] on input "text" at bounding box center [230, 240] width 151 height 17
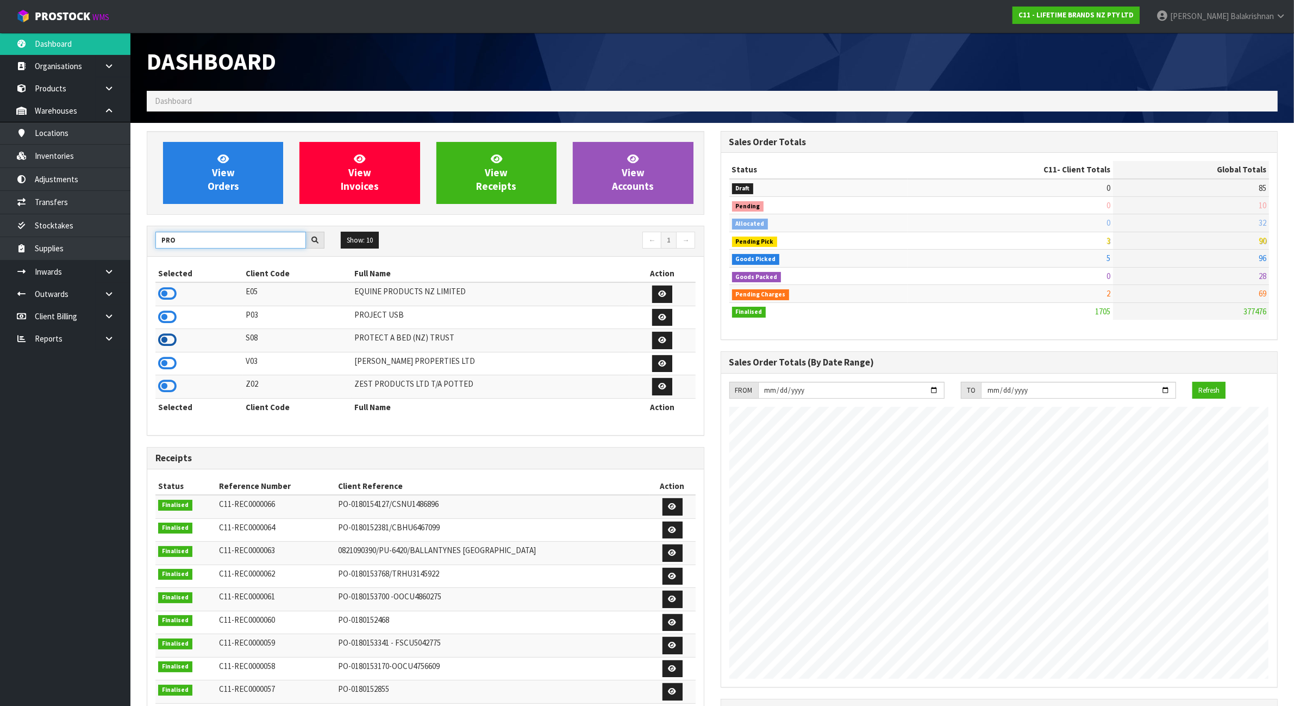
type input "PRO"
click at [170, 345] on icon at bounding box center [167, 340] width 18 height 16
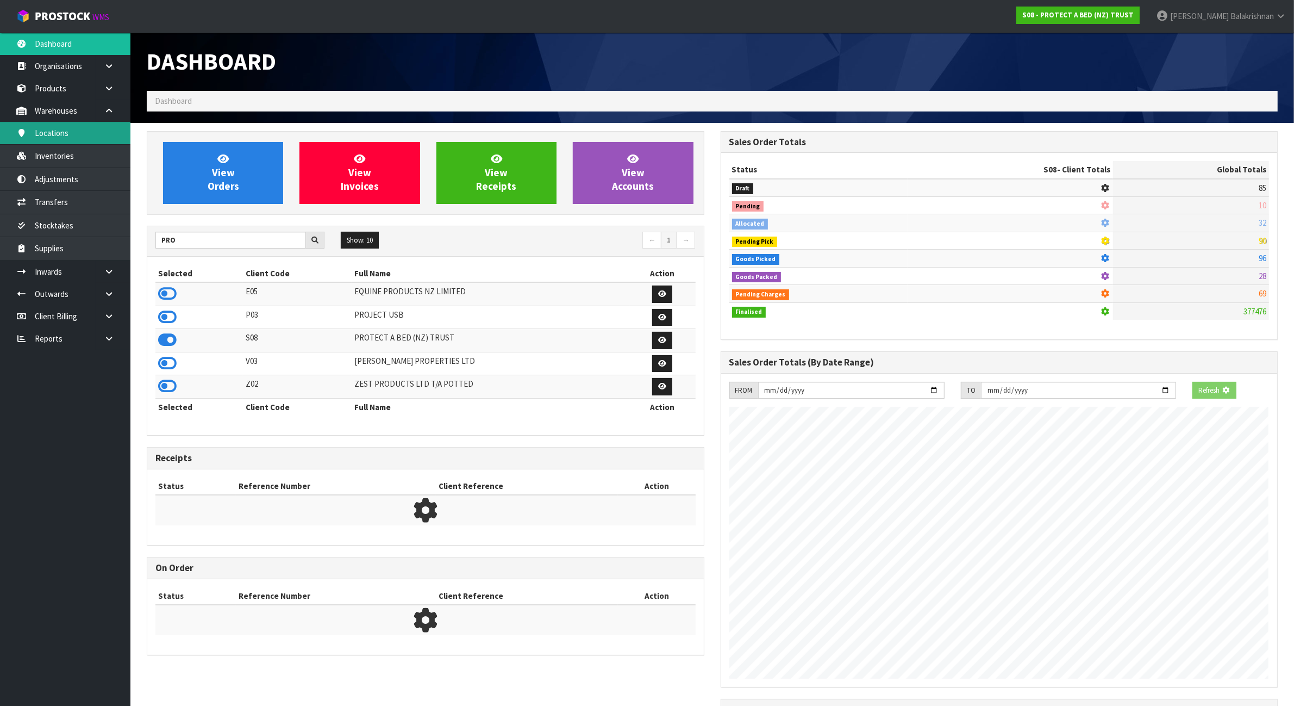
scroll to position [680, 574]
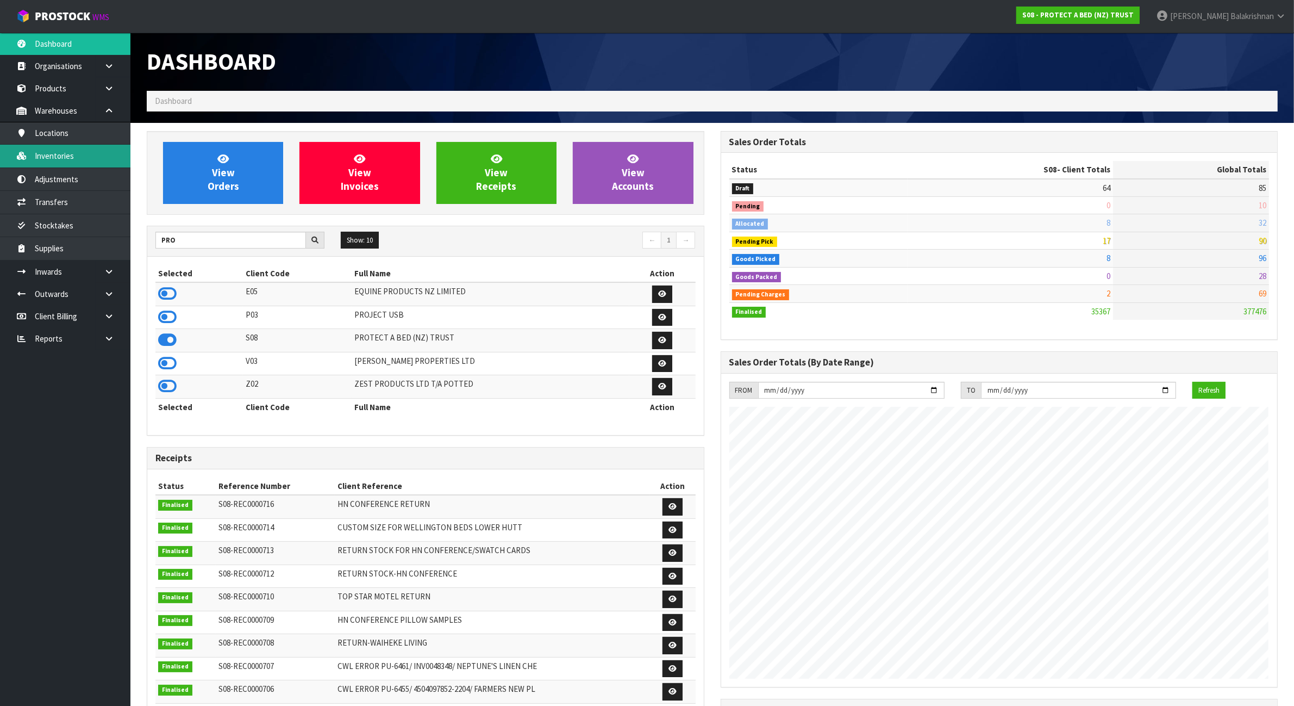
click at [67, 151] on link "Inventories" at bounding box center [65, 156] width 130 height 22
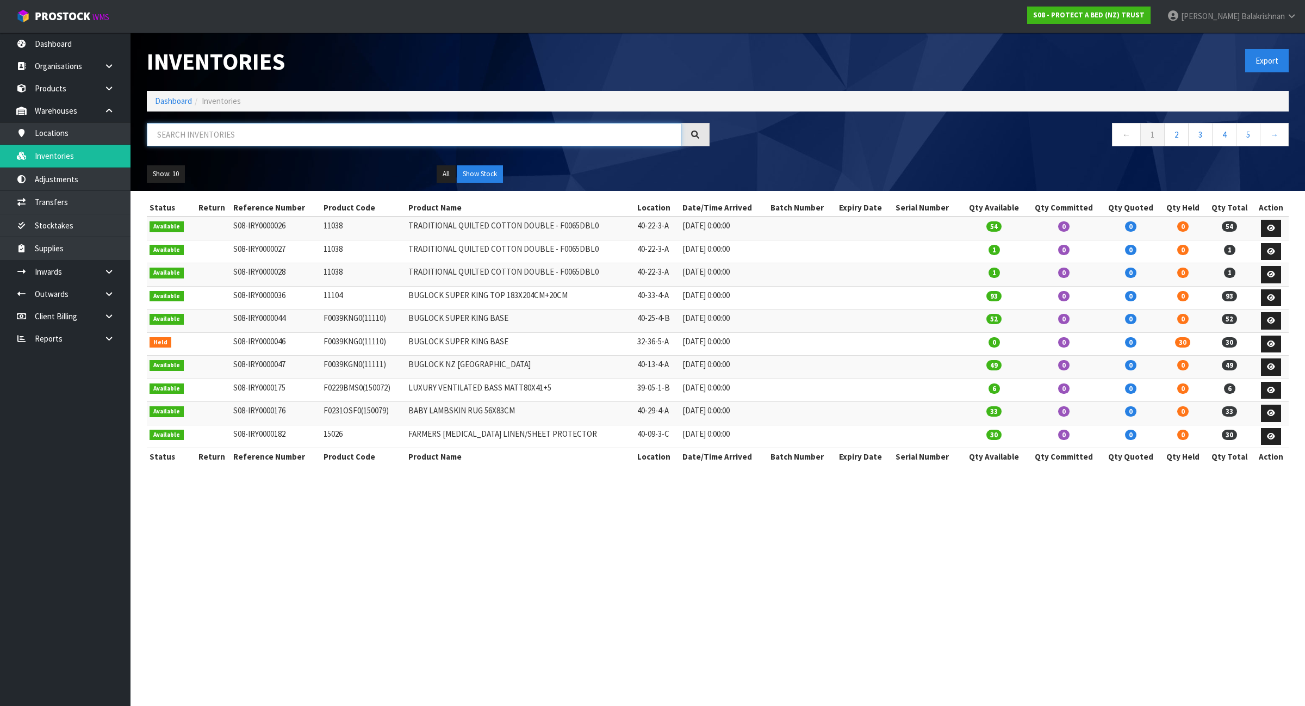
click at [213, 129] on input "text" at bounding box center [414, 134] width 534 height 23
paste input "F0038ACC0"
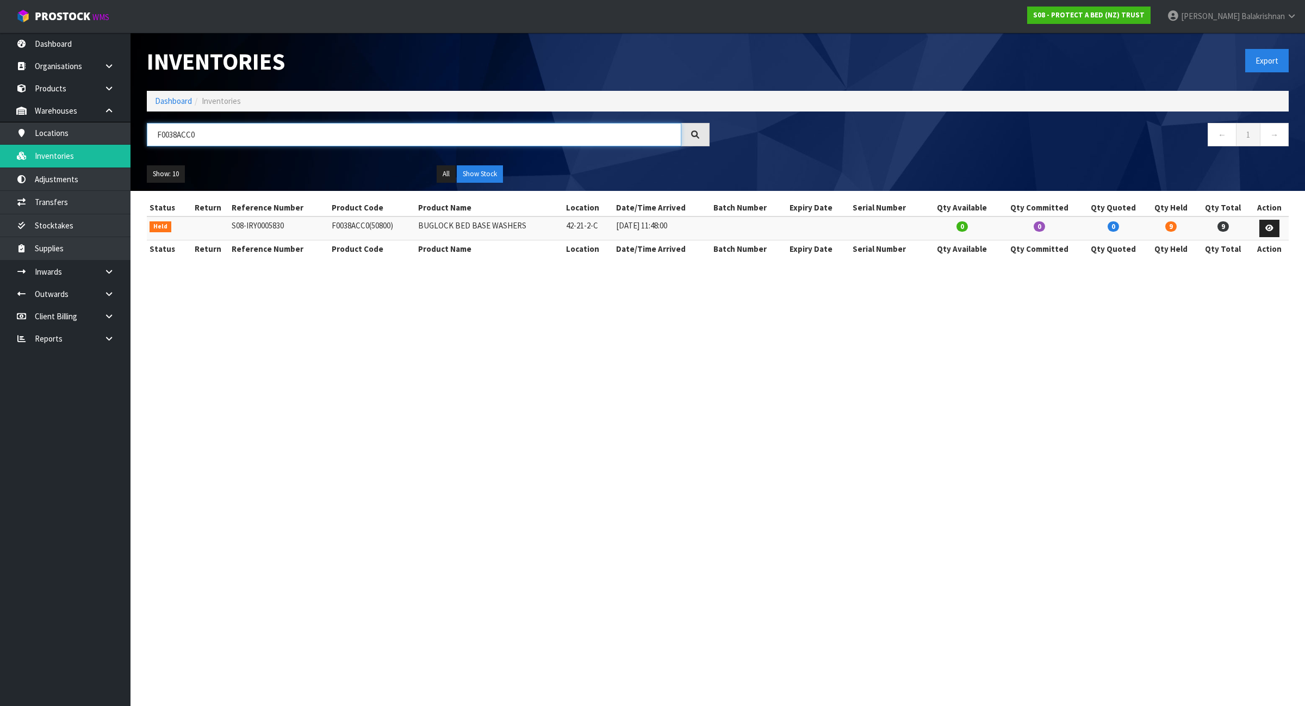
type input "F0038ACC0"
click at [1265, 221] on link at bounding box center [1269, 228] width 20 height 17
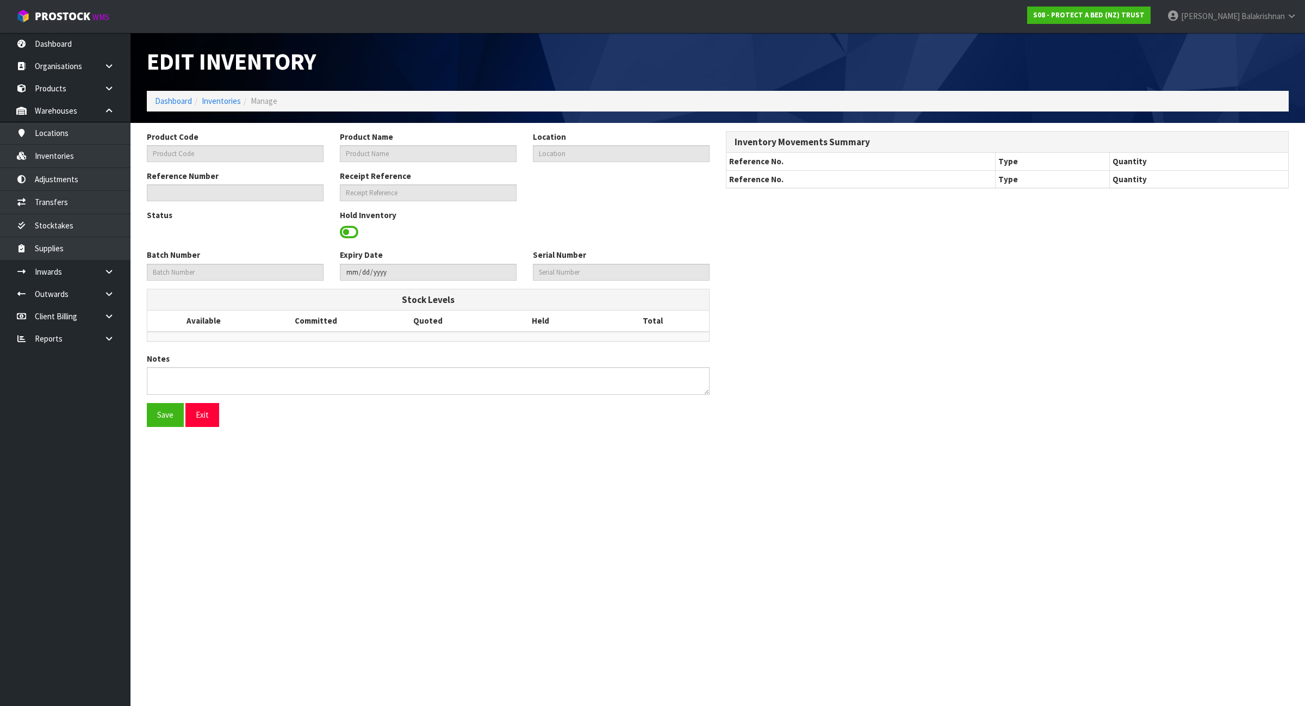
type input "F0038ACC0"
type input "BUGLOCK BED BASE WASHERS"
type input "42-21-2-C"
type input "S08-IRY0005830"
type textarea "PICKER COULD ONLY FIND 64/73. 9X MISSING"
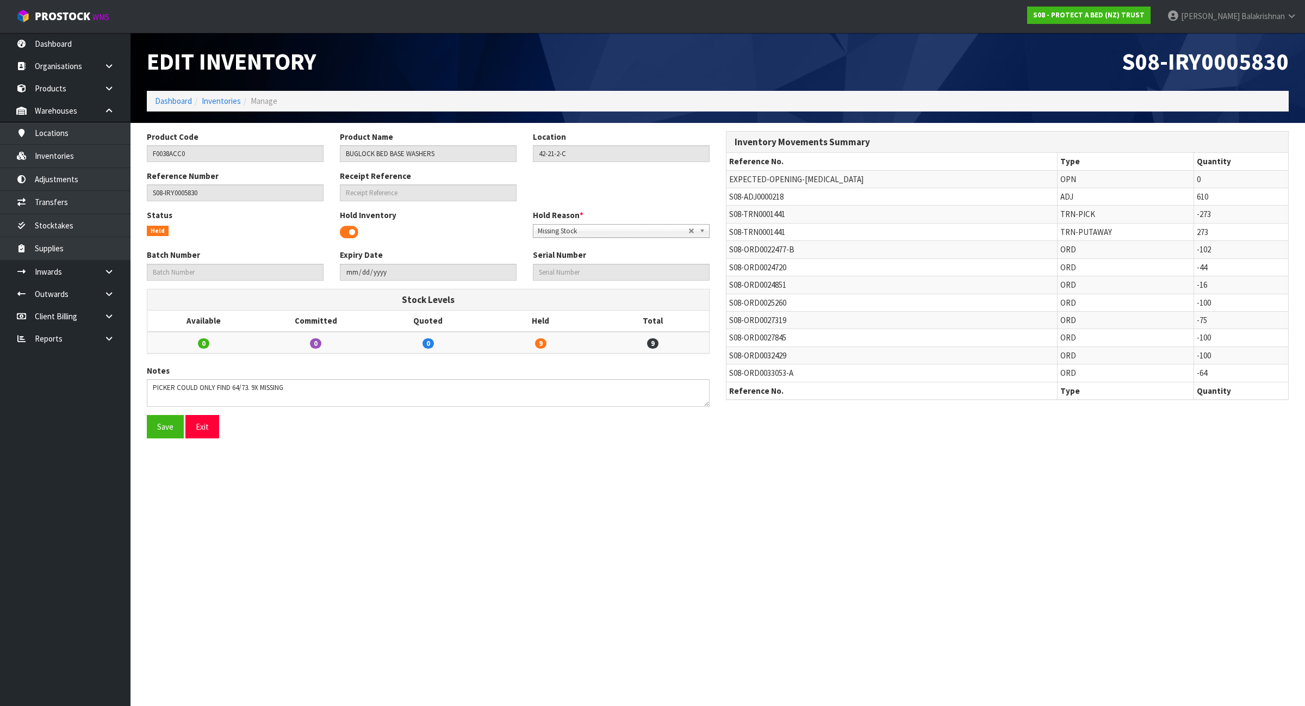
click at [769, 376] on span "S08-ORD0033053-A" at bounding box center [761, 373] width 64 height 10
copy tr "S08-ORD0033053-A"
click at [117, 295] on link at bounding box center [113, 294] width 35 height 22
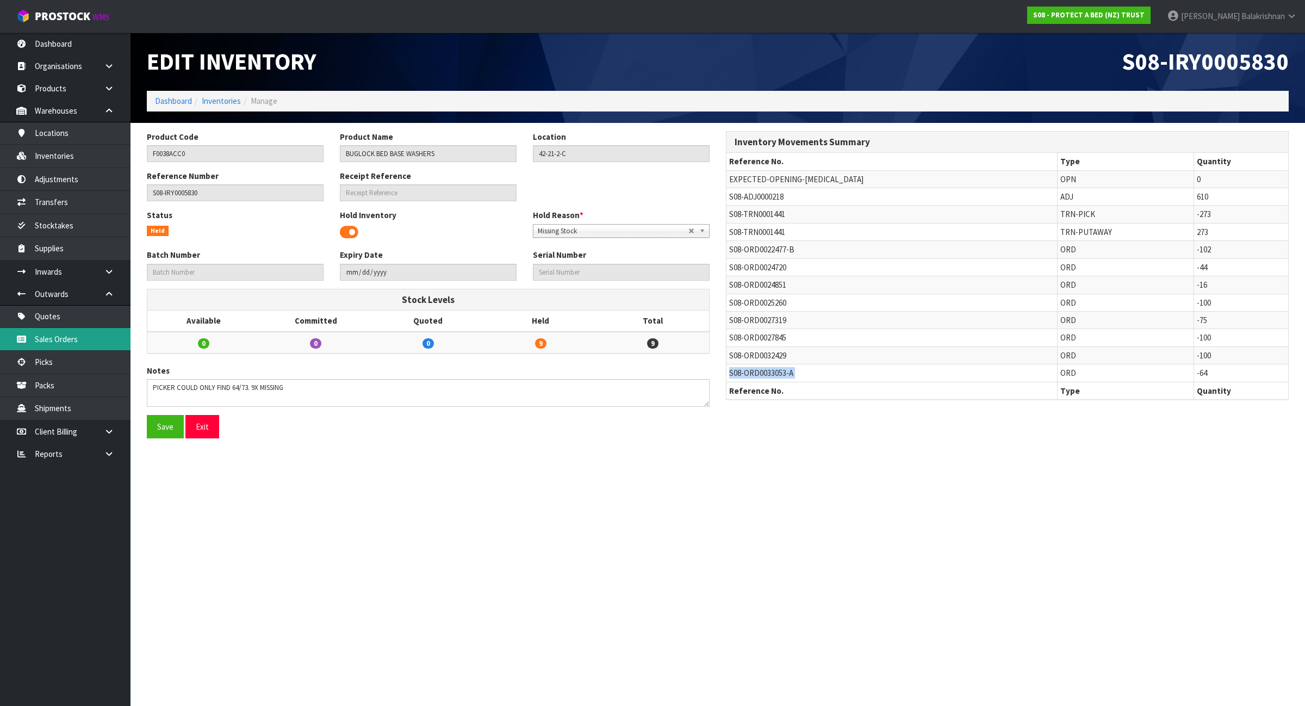
click at [114, 341] on link "Sales Orders" at bounding box center [65, 339] width 130 height 22
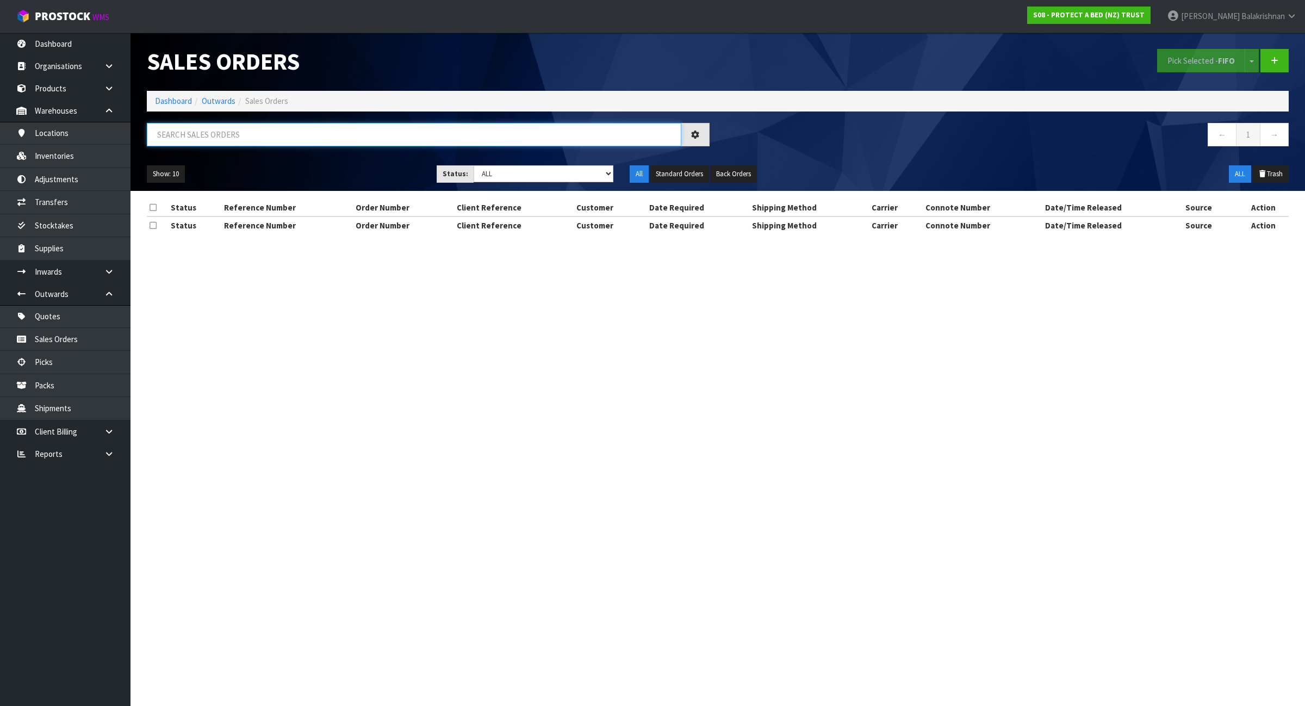
click at [484, 142] on input "text" at bounding box center [414, 134] width 534 height 23
paste input "F0038ACC0"
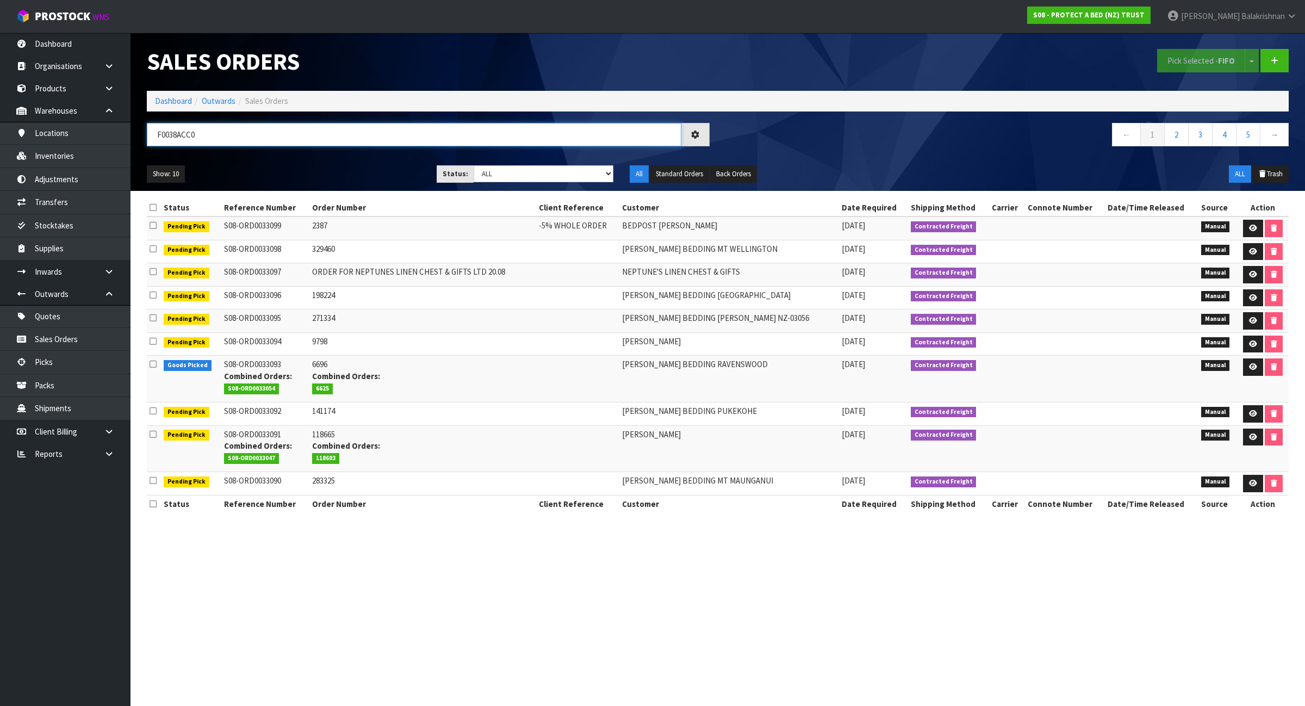
type input "F0038ACC0"
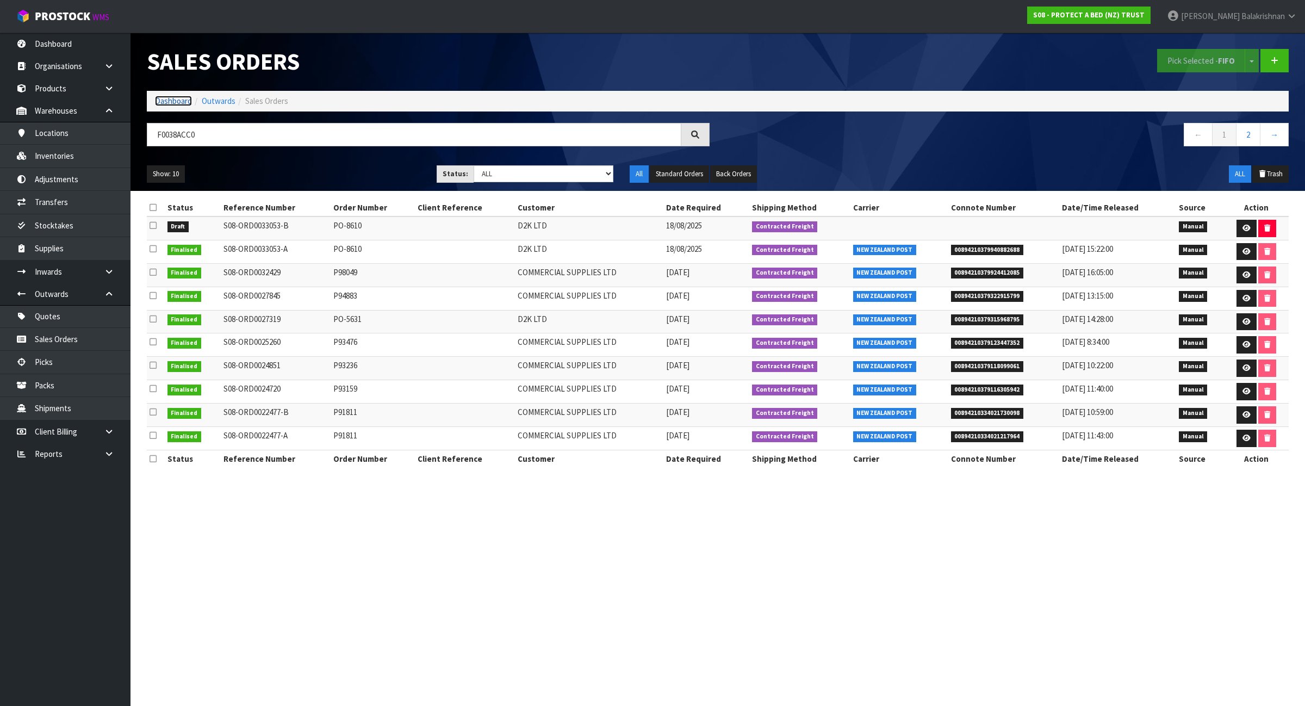
click at [184, 102] on link "Dashboard" at bounding box center [173, 101] width 37 height 10
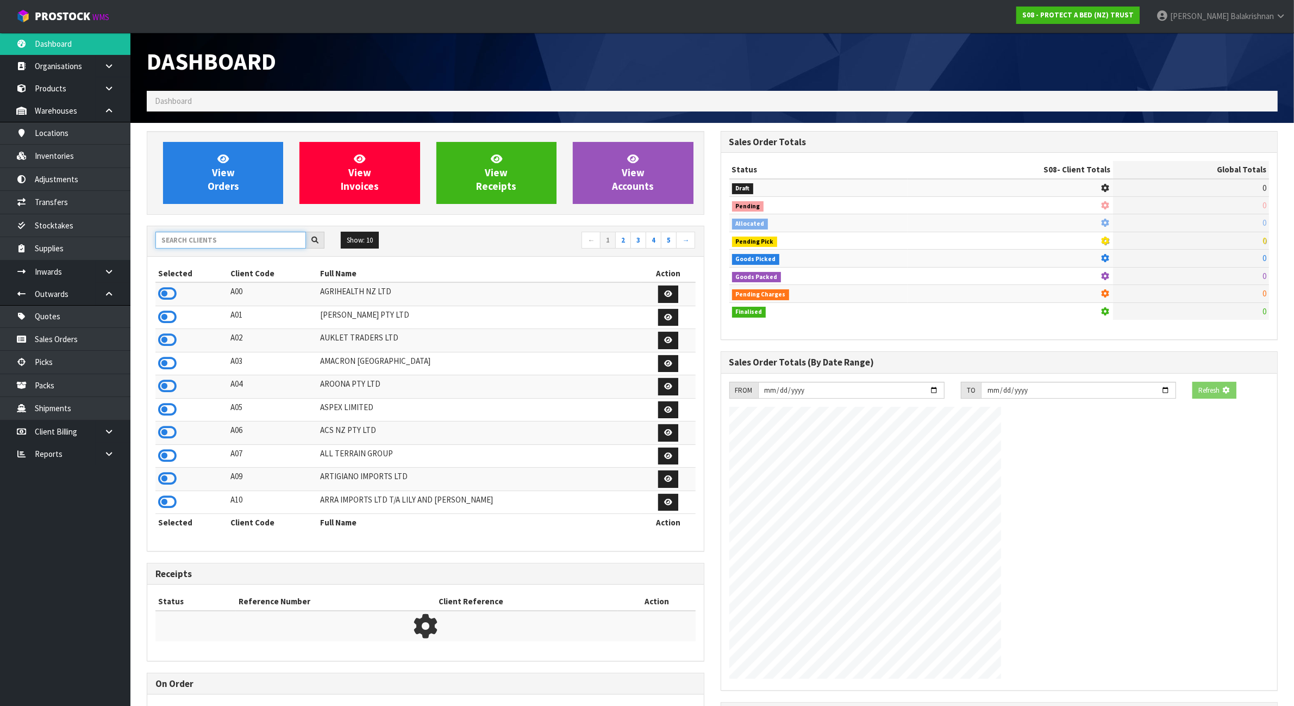
click at [245, 246] on input "text" at bounding box center [230, 240] width 151 height 17
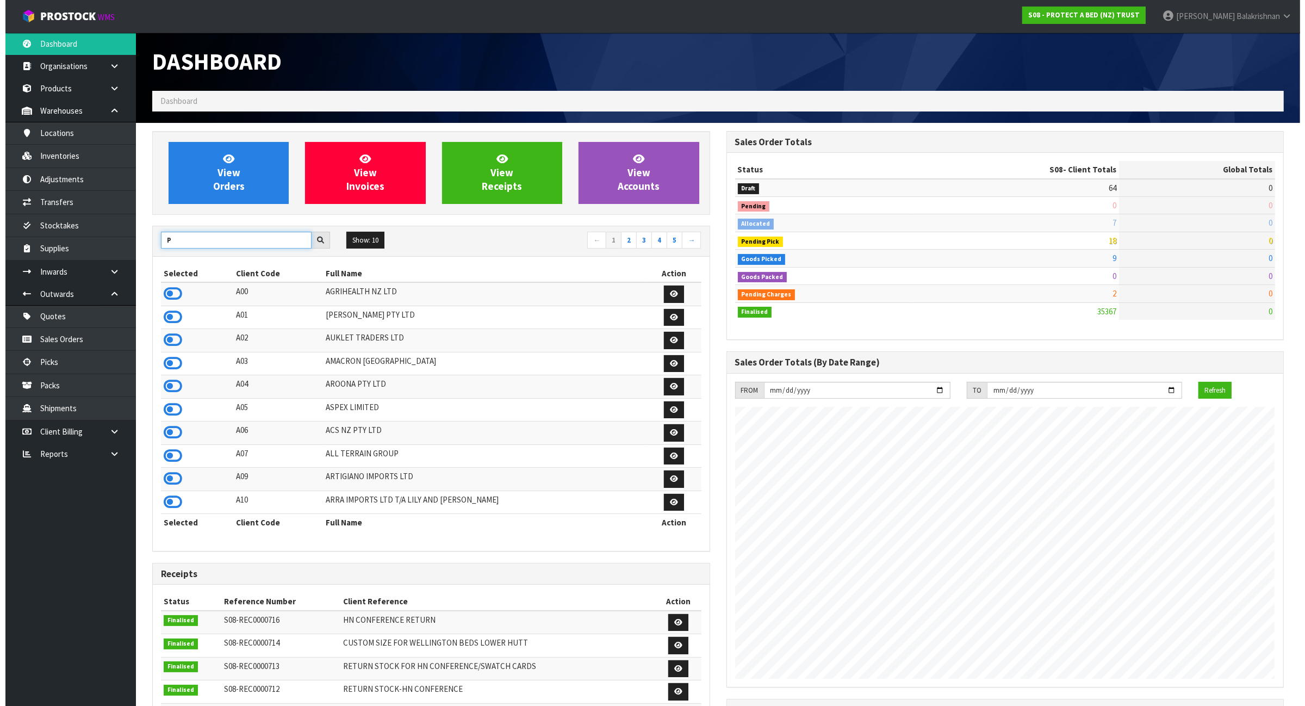
scroll to position [827, 574]
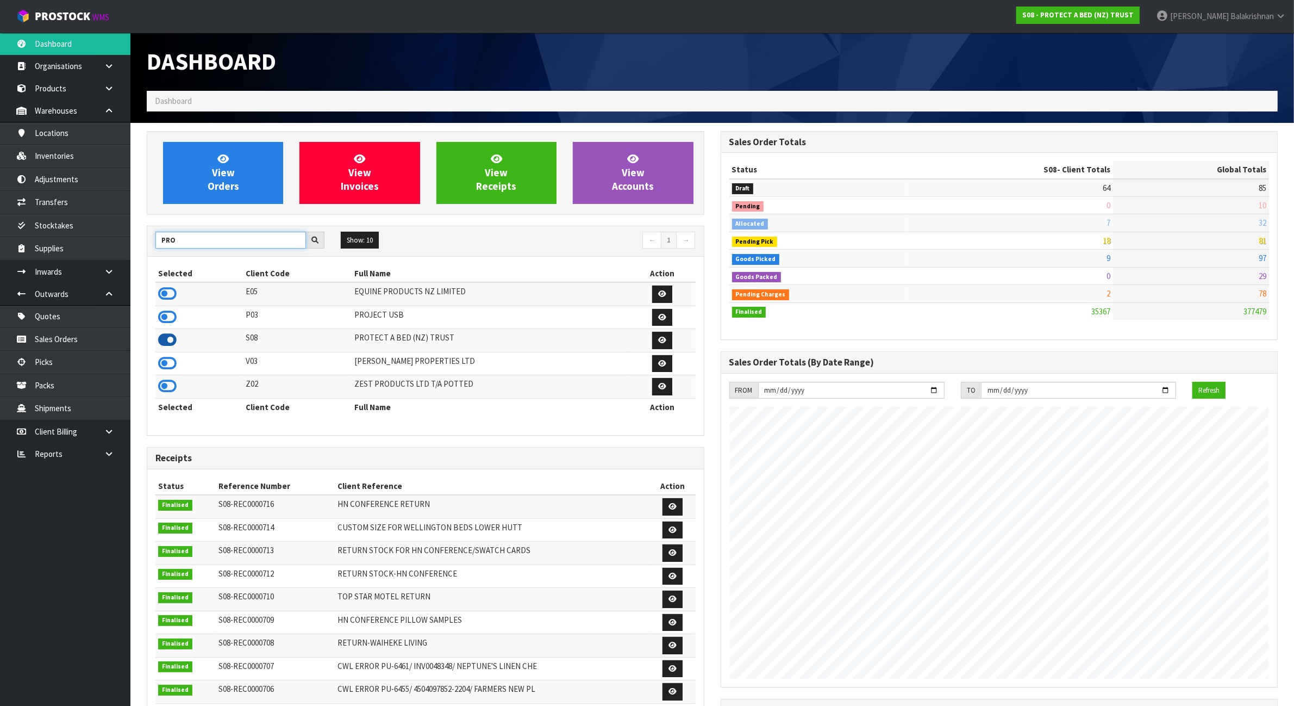
type input "PRO"
click at [170, 340] on icon at bounding box center [167, 340] width 18 height 16
click at [47, 153] on link "Inventories" at bounding box center [65, 156] width 130 height 22
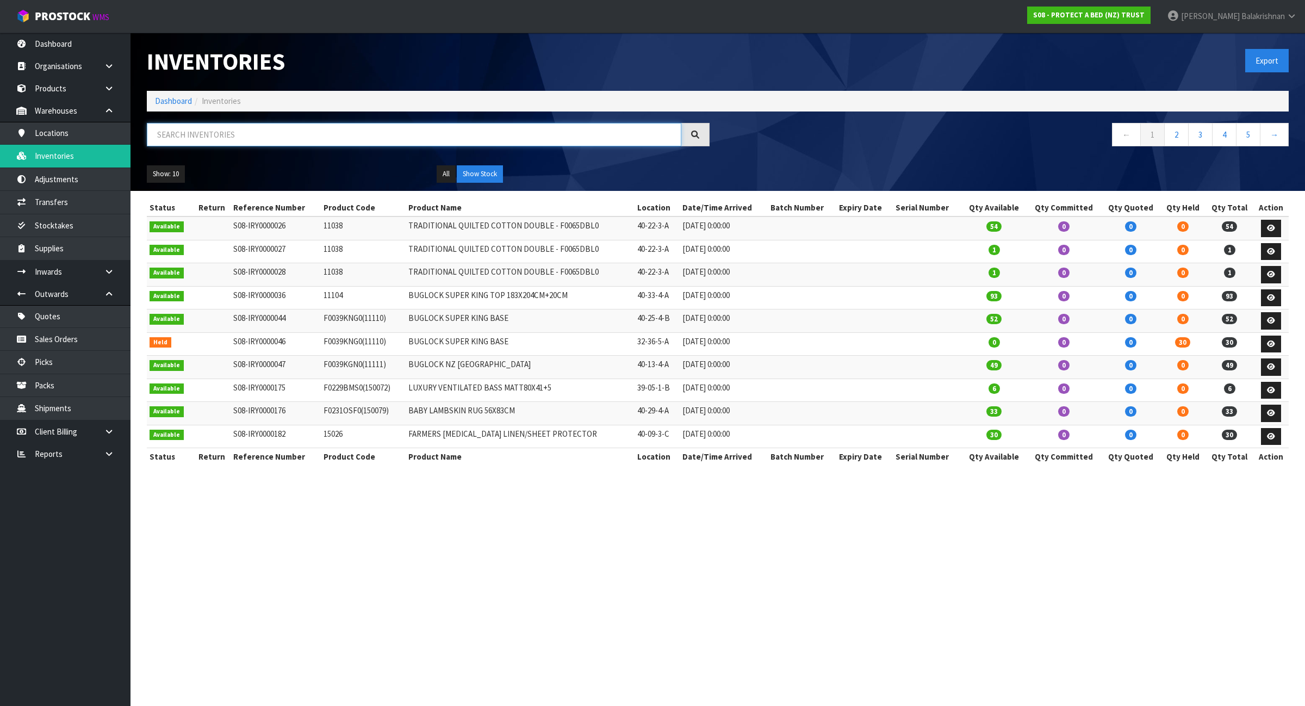
click at [221, 142] on input "text" at bounding box center [414, 134] width 534 height 23
paste input "F0601KGN0"
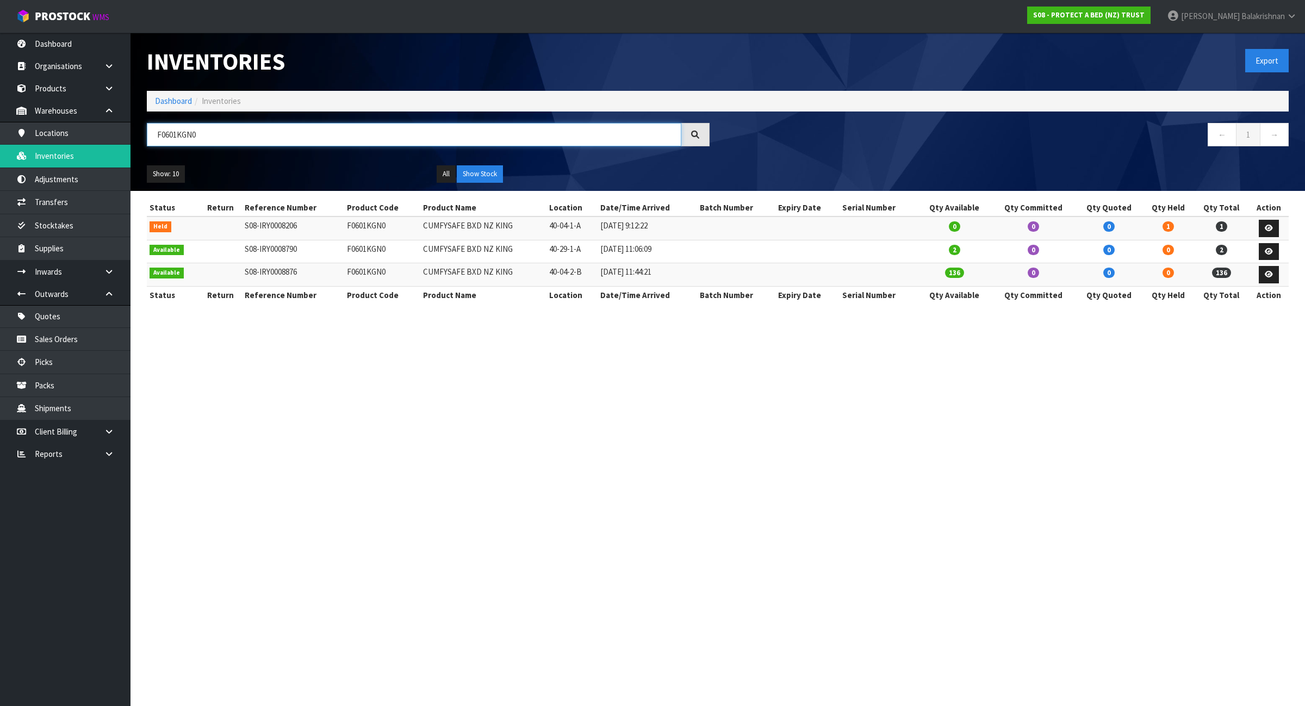
click at [226, 137] on input "F0601KGN0" at bounding box center [414, 134] width 534 height 23
paste input "595QUE"
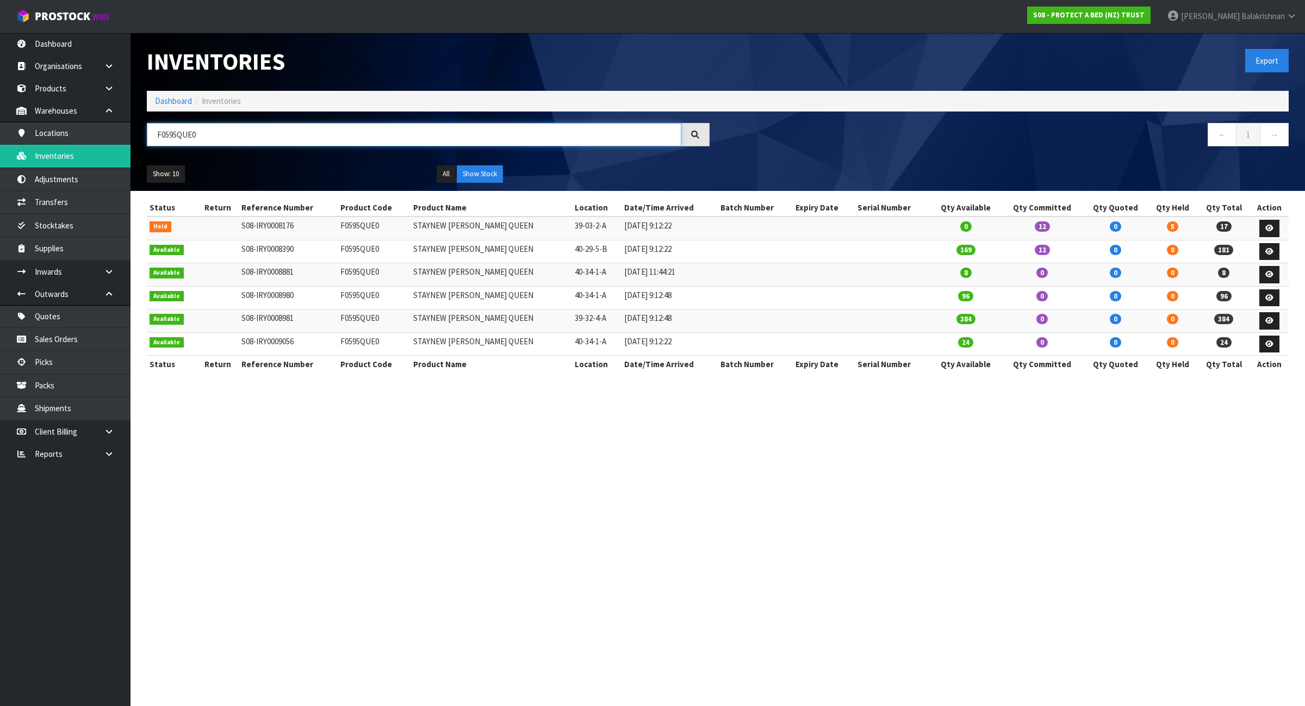
type input "F0595QUE0"
